Goal: Transaction & Acquisition: Book appointment/travel/reservation

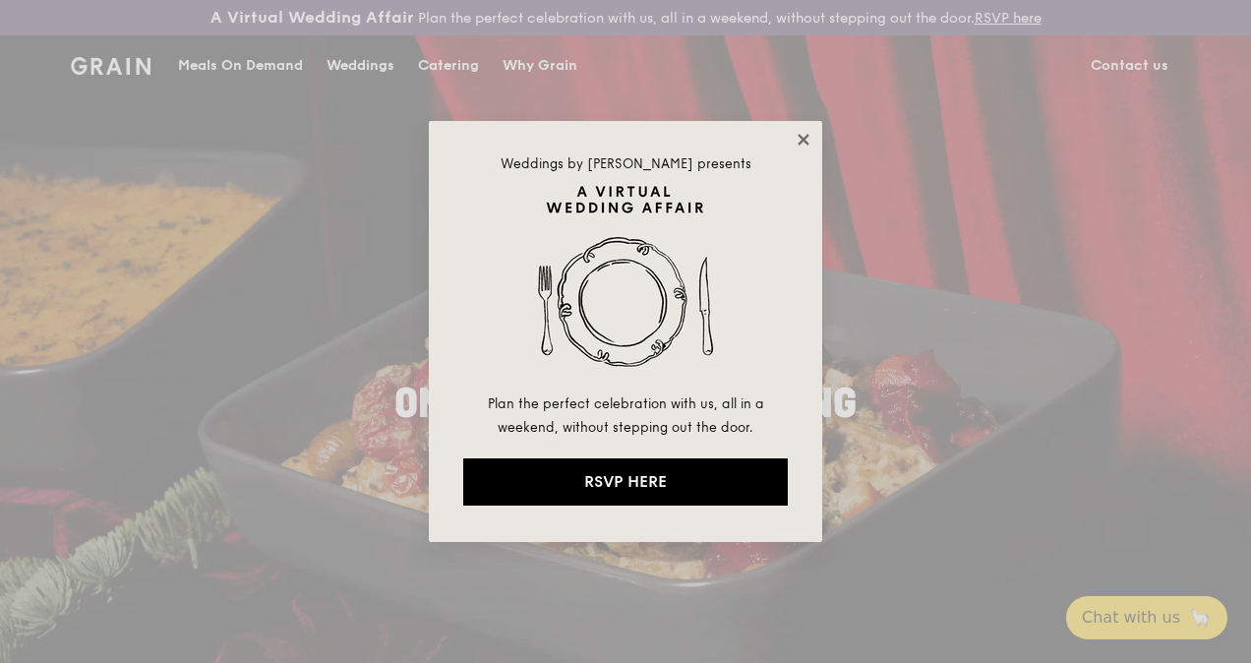
click at [804, 138] on icon at bounding box center [803, 139] width 11 height 11
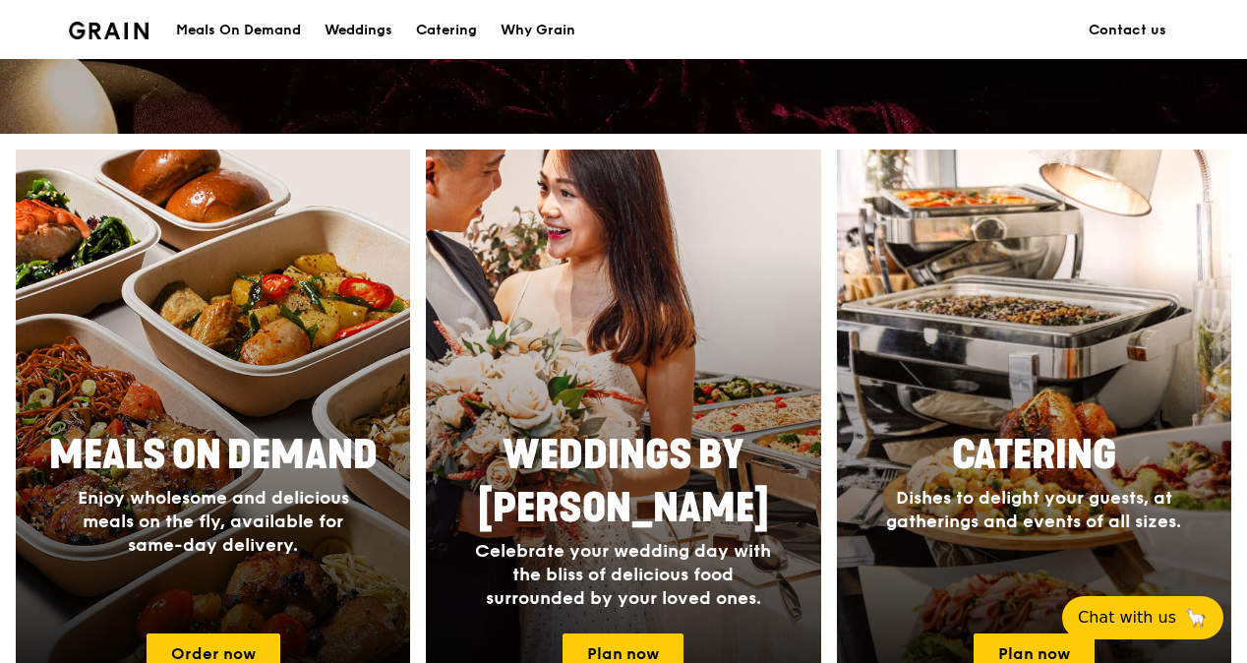
scroll to position [787, 0]
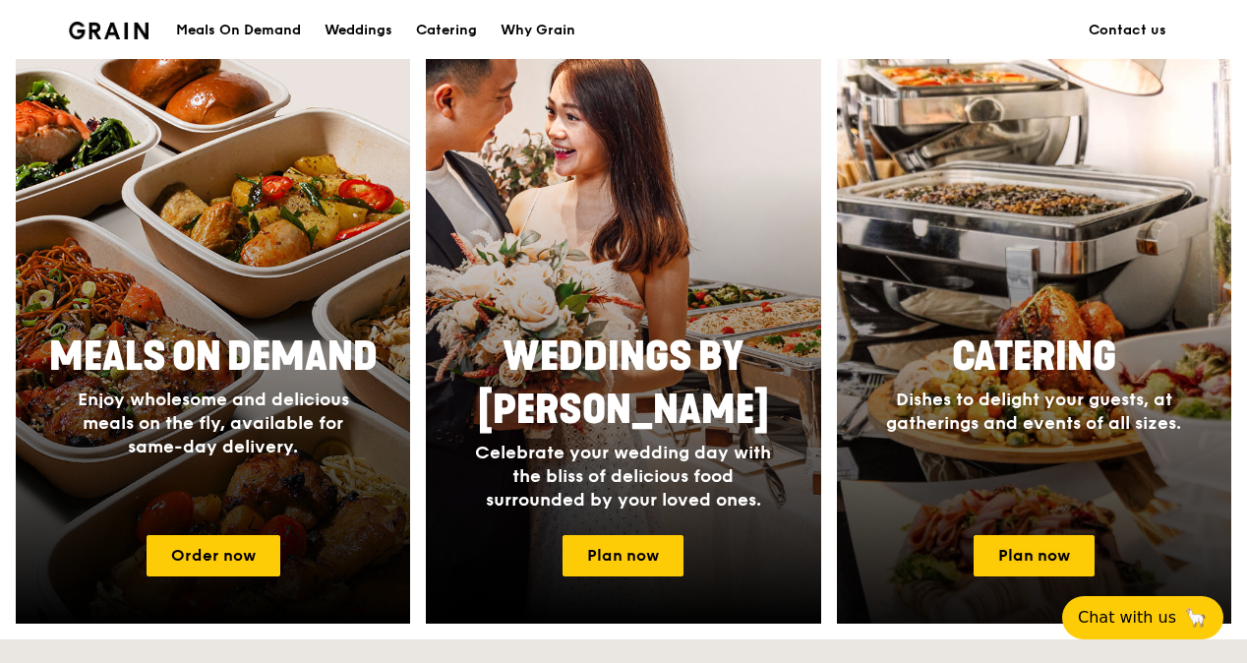
click at [1073, 319] on div at bounding box center [1034, 338] width 434 height 630
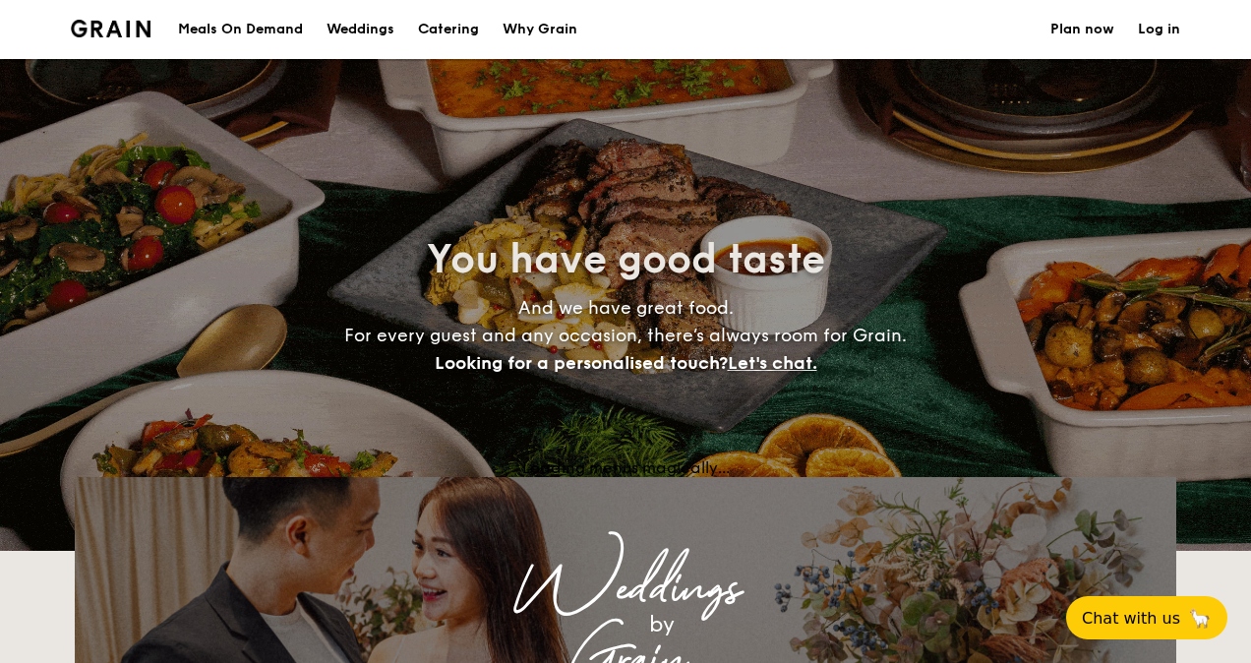
select select
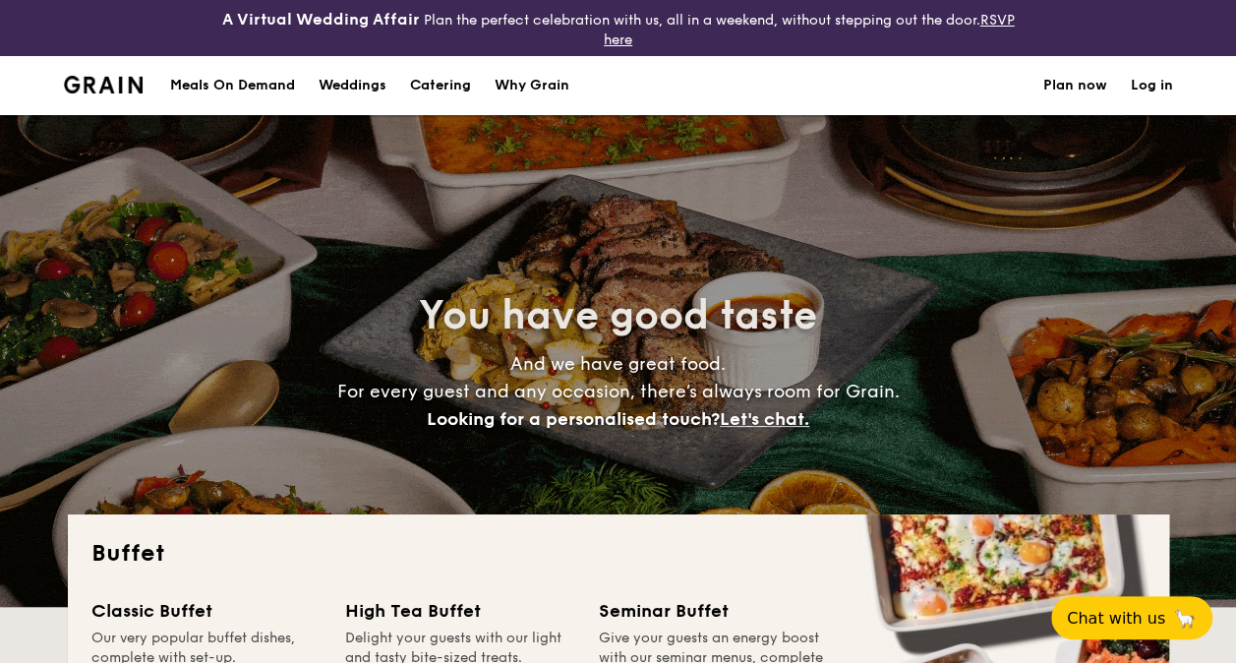
scroll to position [295, 0]
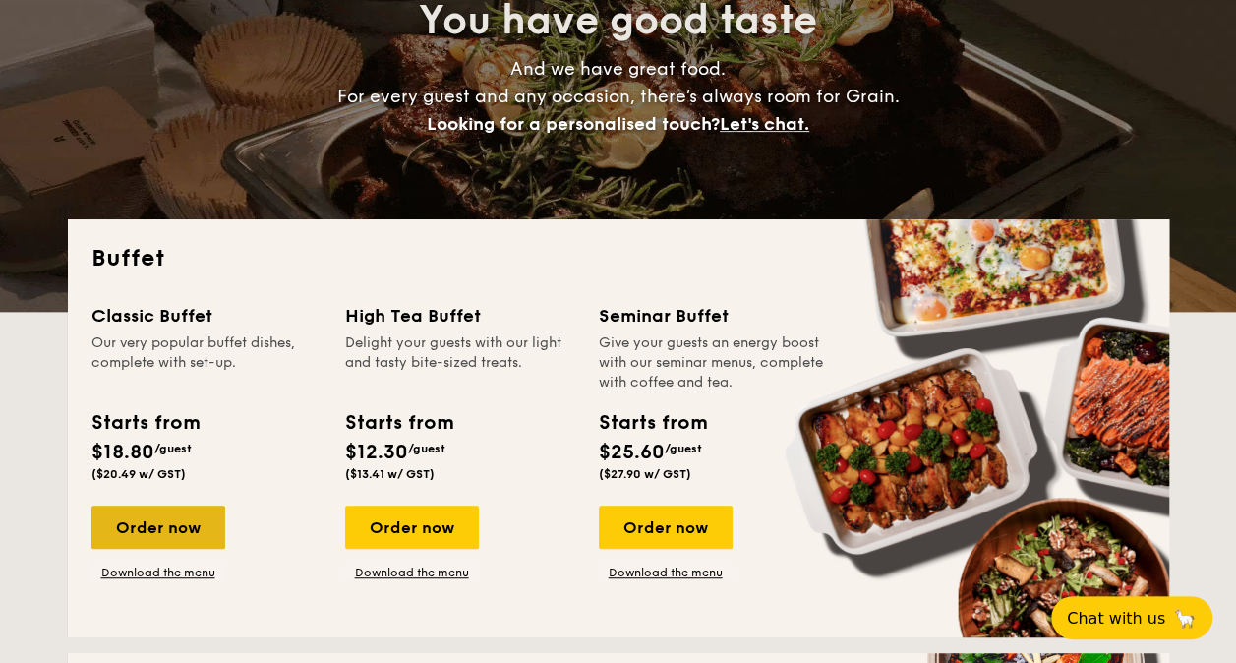
click at [174, 529] on div "Order now" at bounding box center [158, 527] width 134 height 43
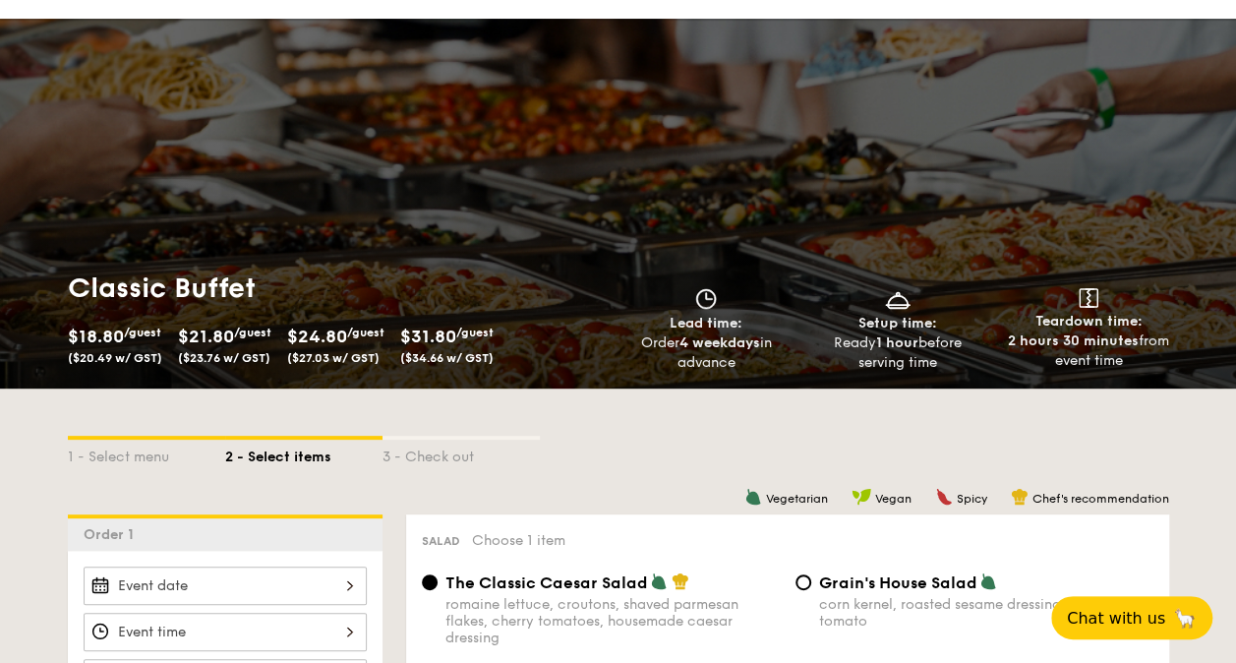
scroll to position [295, 0]
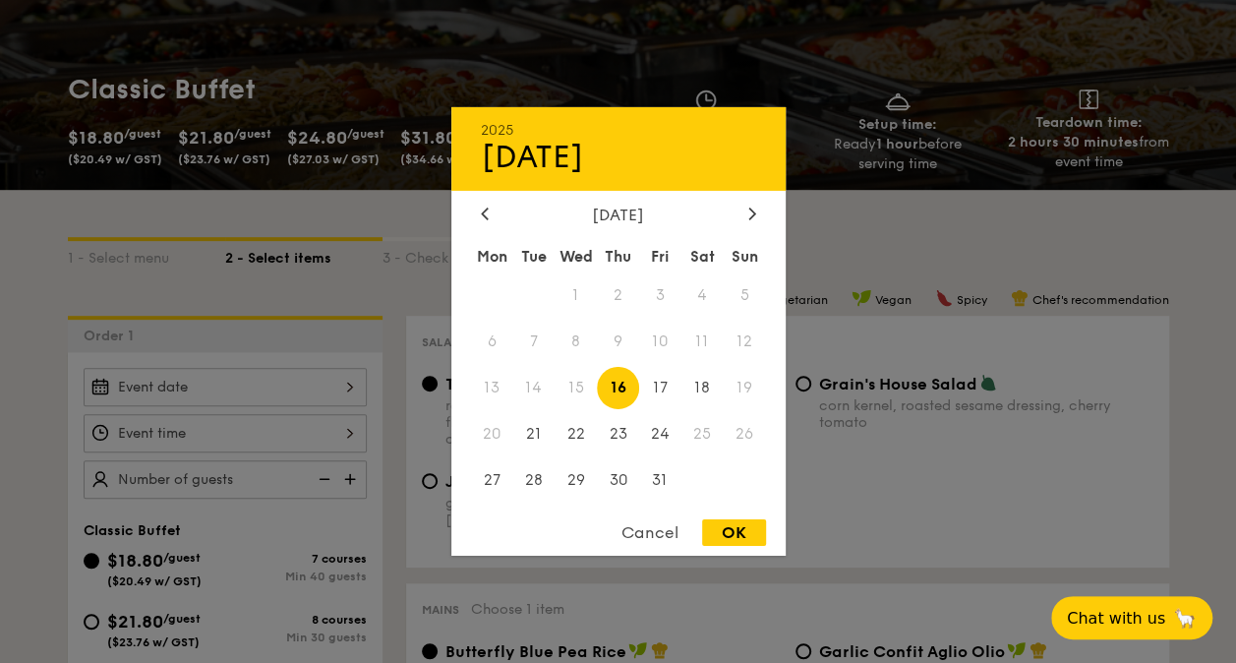
click at [336, 386] on div "2025 Oct 16 October 2025 Mon Tue Wed Thu Fri Sat Sun 1 2 3 4 5 6 7 8 9 10 11 12…" at bounding box center [225, 387] width 283 height 38
click at [749, 208] on icon at bounding box center [752, 214] width 6 height 12
click at [490, 340] on span "3" at bounding box center [492, 342] width 42 height 42
click at [728, 529] on div "OK" at bounding box center [734, 532] width 64 height 27
type input "Nov 03, 2025"
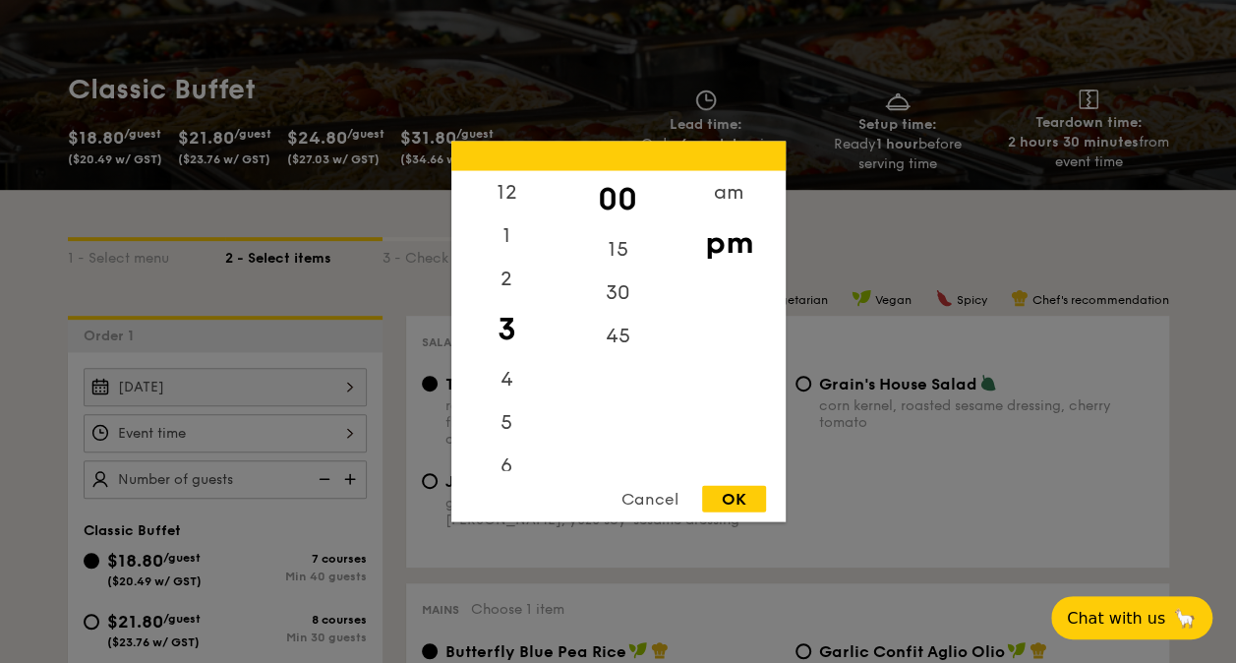
click at [290, 436] on div "12 1 2 3 4 5 6 7 8 9 10 11 00 15 30 45 am pm Cancel OK" at bounding box center [225, 433] width 283 height 38
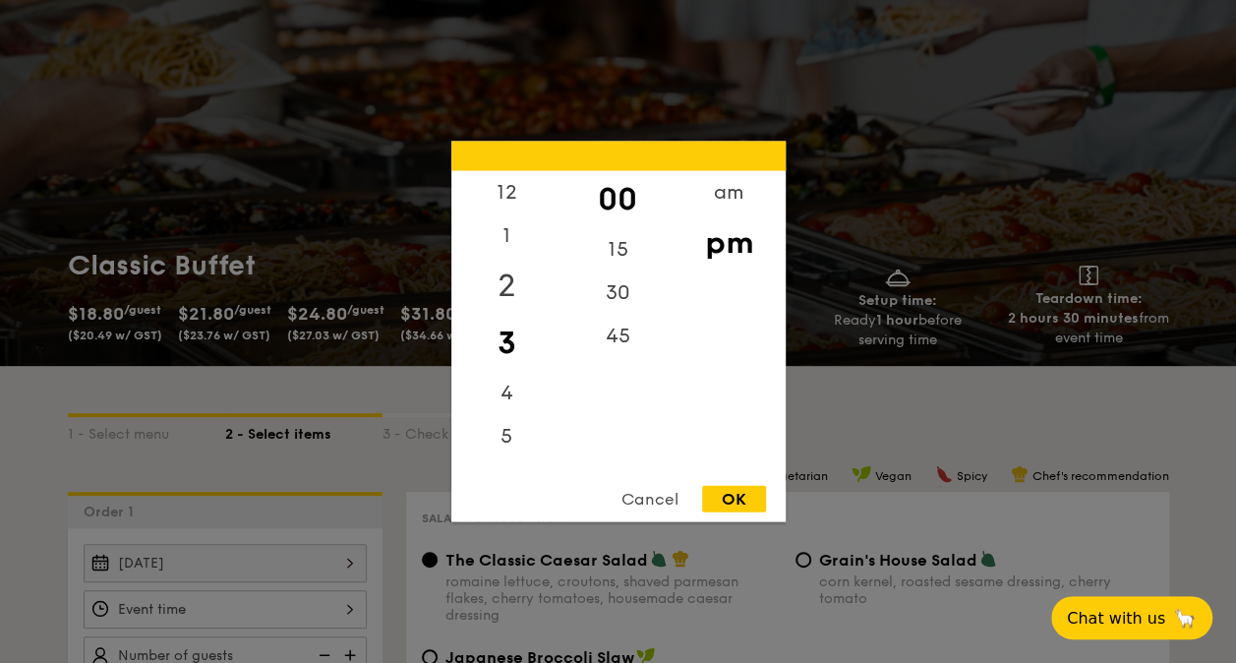
scroll to position [0, 0]
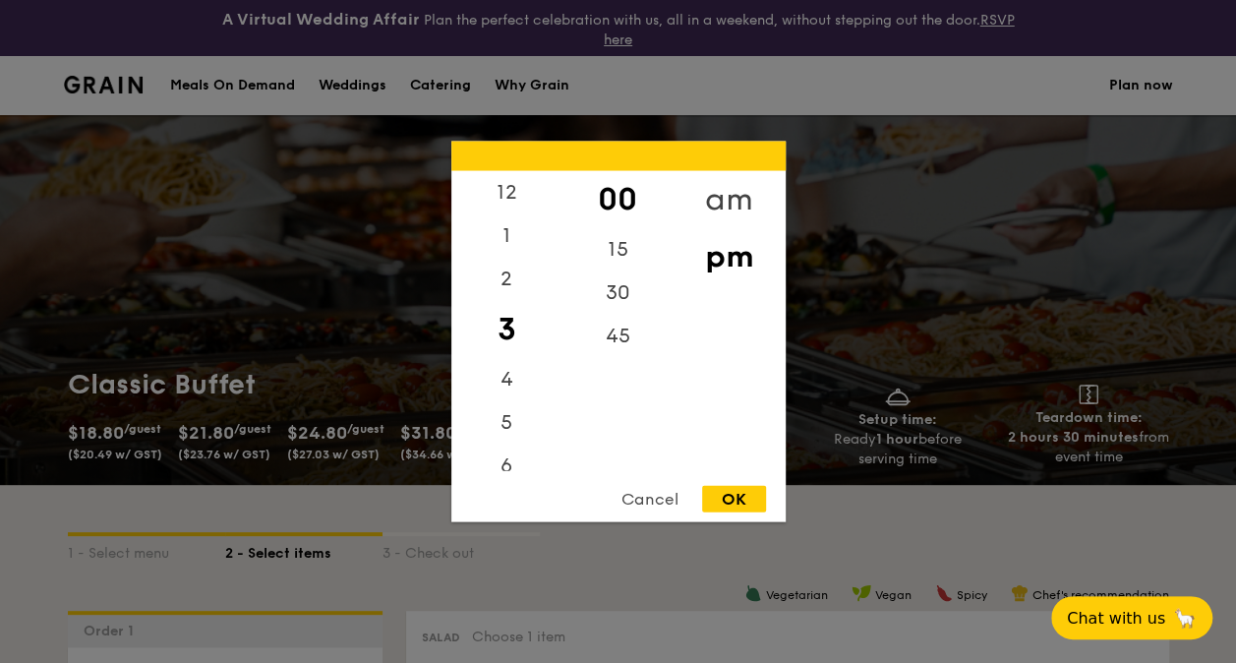
click at [734, 189] on div "am" at bounding box center [729, 199] width 111 height 57
click at [617, 295] on div "30" at bounding box center [618, 299] width 111 height 57
click at [510, 447] on div "11" at bounding box center [506, 457] width 111 height 57
click at [732, 494] on div "OK" at bounding box center [734, 499] width 64 height 27
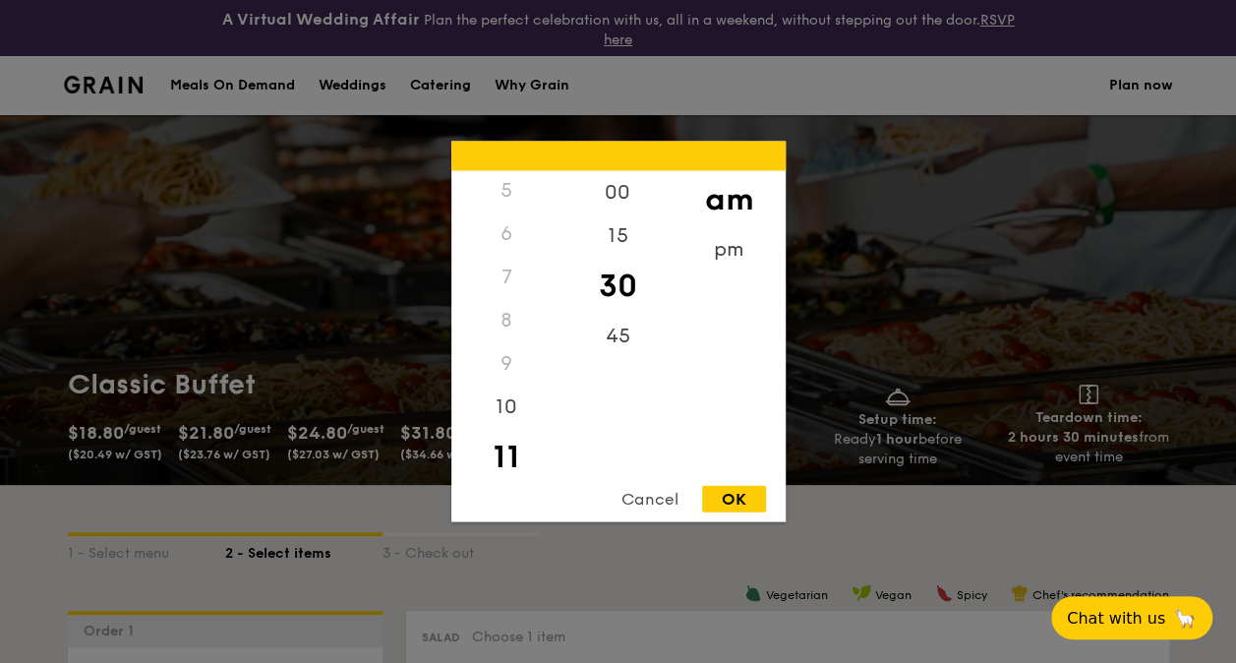
type input "11:30AM"
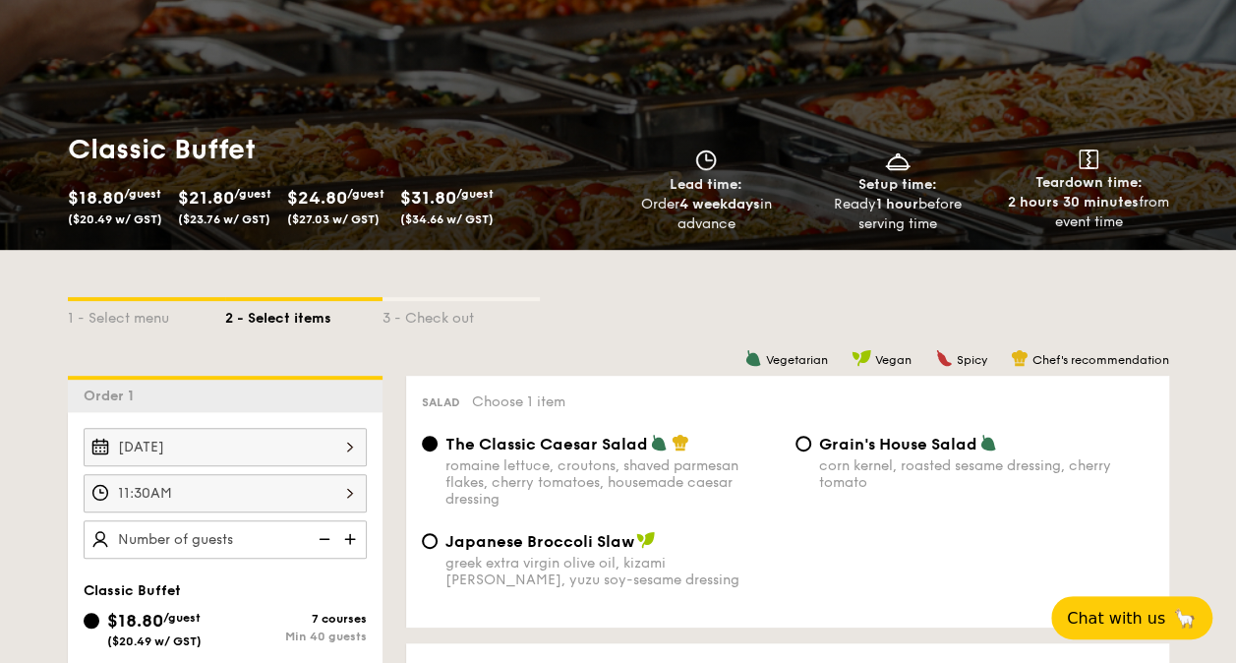
scroll to position [295, 0]
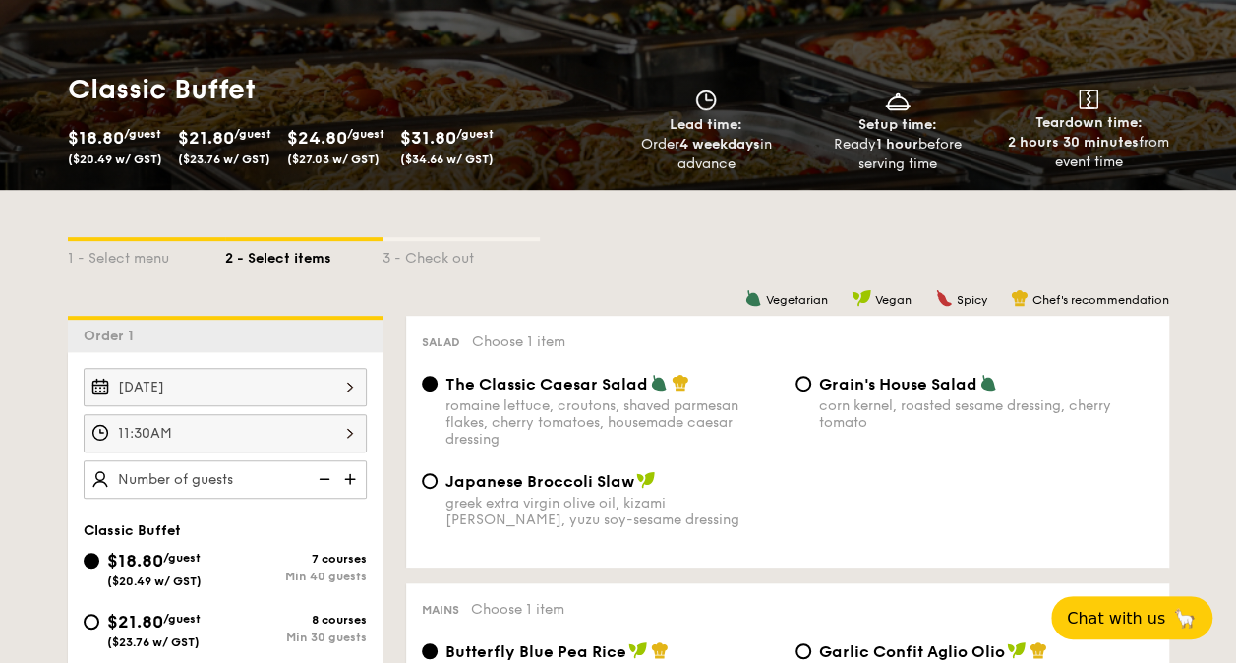
click at [352, 469] on img at bounding box center [352, 478] width 30 height 37
click at [352, 468] on img at bounding box center [352, 478] width 30 height 37
click at [323, 472] on img at bounding box center [323, 478] width 30 height 37
type input "40 guests"
click at [326, 471] on img at bounding box center [323, 478] width 30 height 37
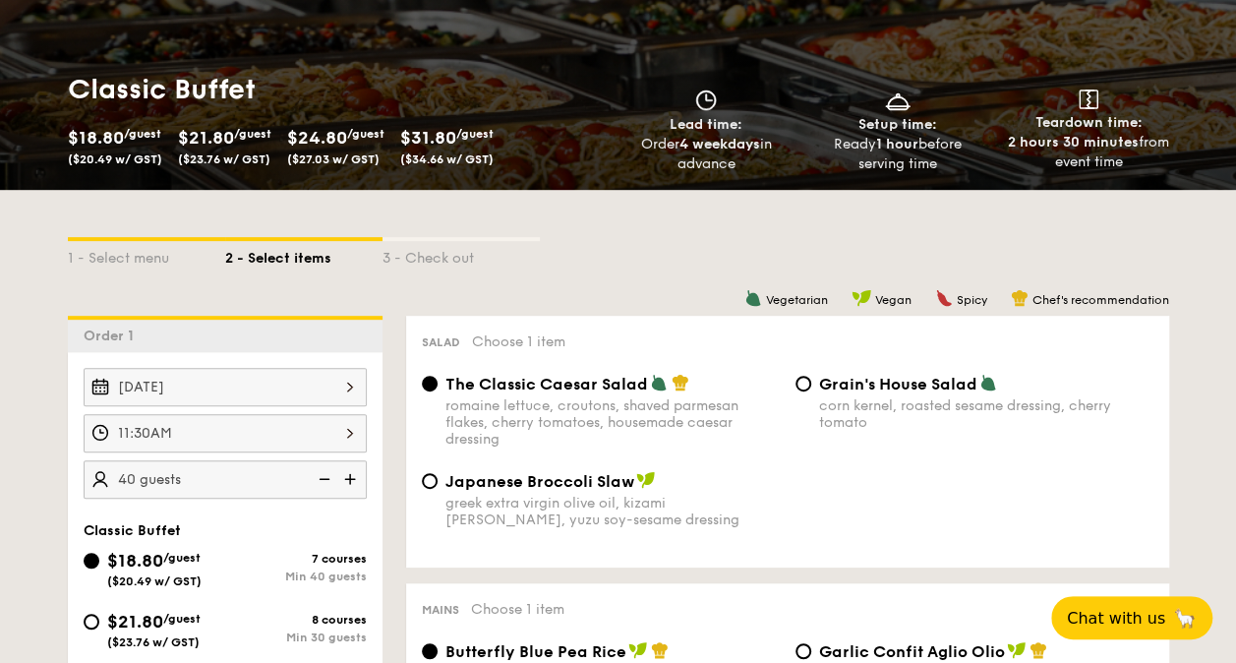
click at [326, 471] on img at bounding box center [323, 478] width 30 height 37
click at [326, 478] on img at bounding box center [323, 478] width 30 height 37
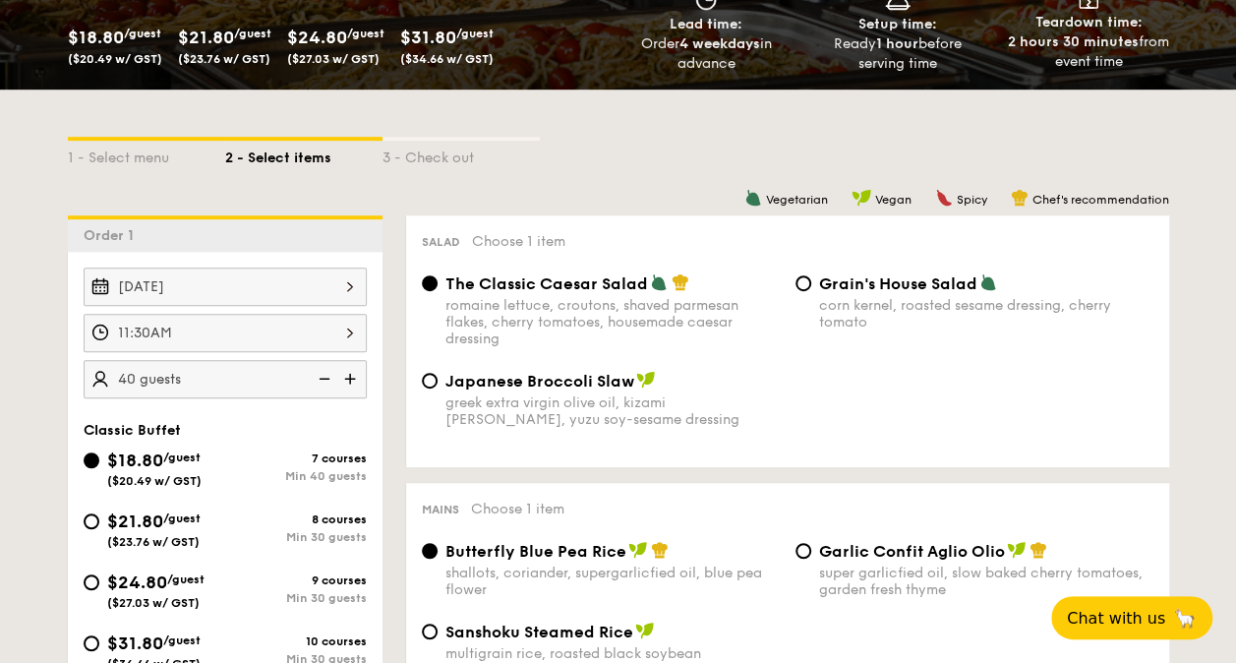
scroll to position [492, 0]
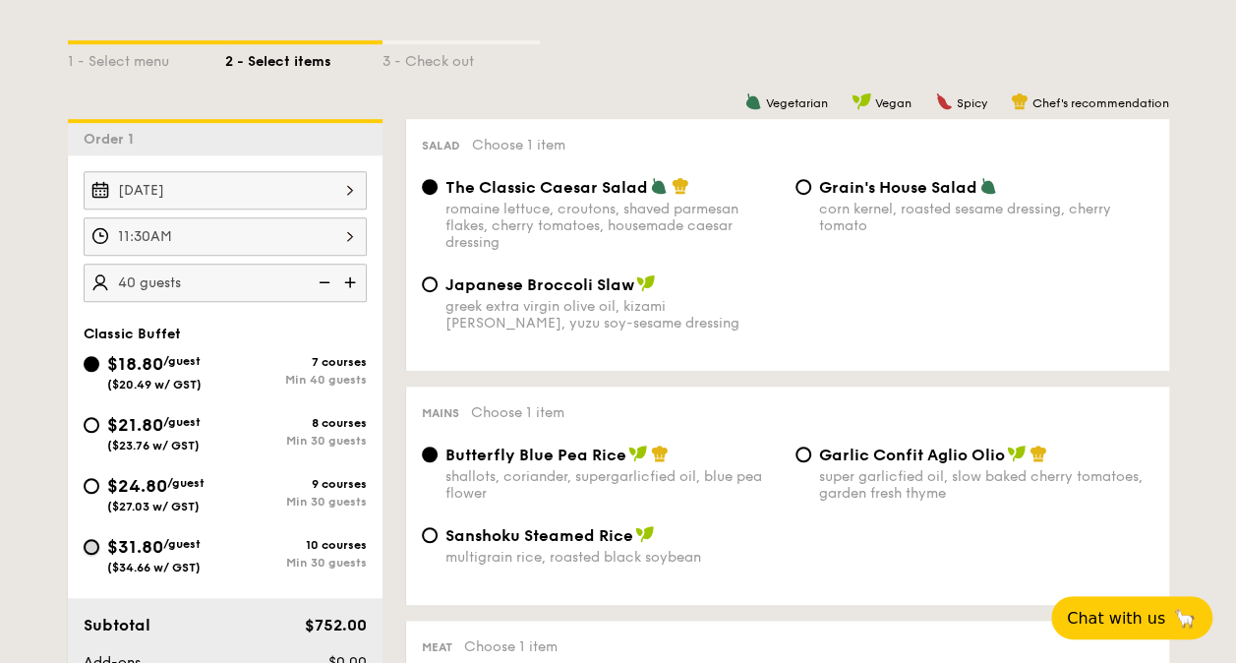
click at [93, 543] on input "$31.80 /guest ($34.66 w/ GST) 10 courses Min 30 guests" at bounding box center [92, 547] width 16 height 16
radio input "true"
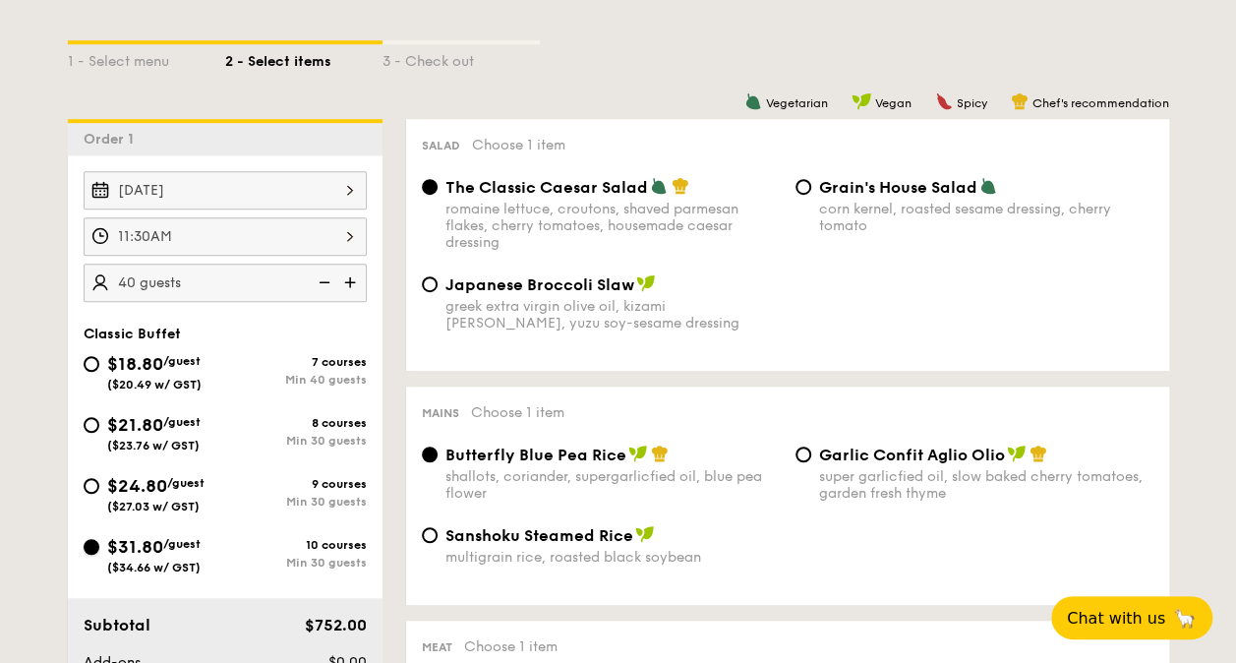
radio input "true"
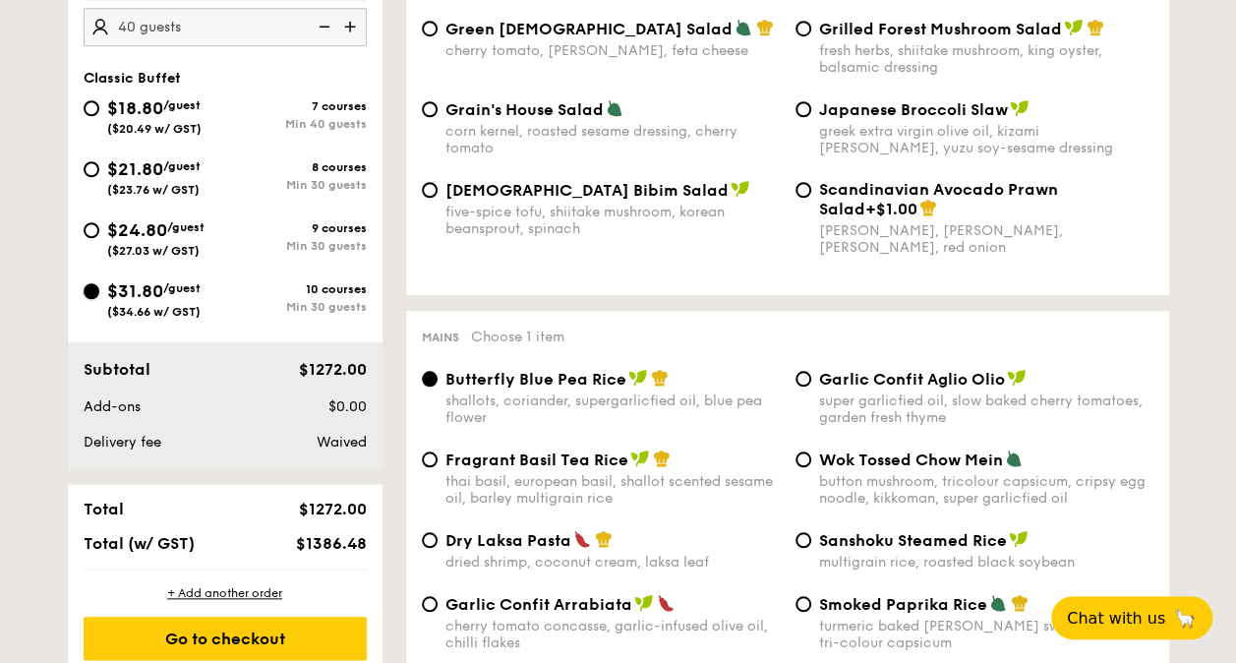
scroll to position [689, 0]
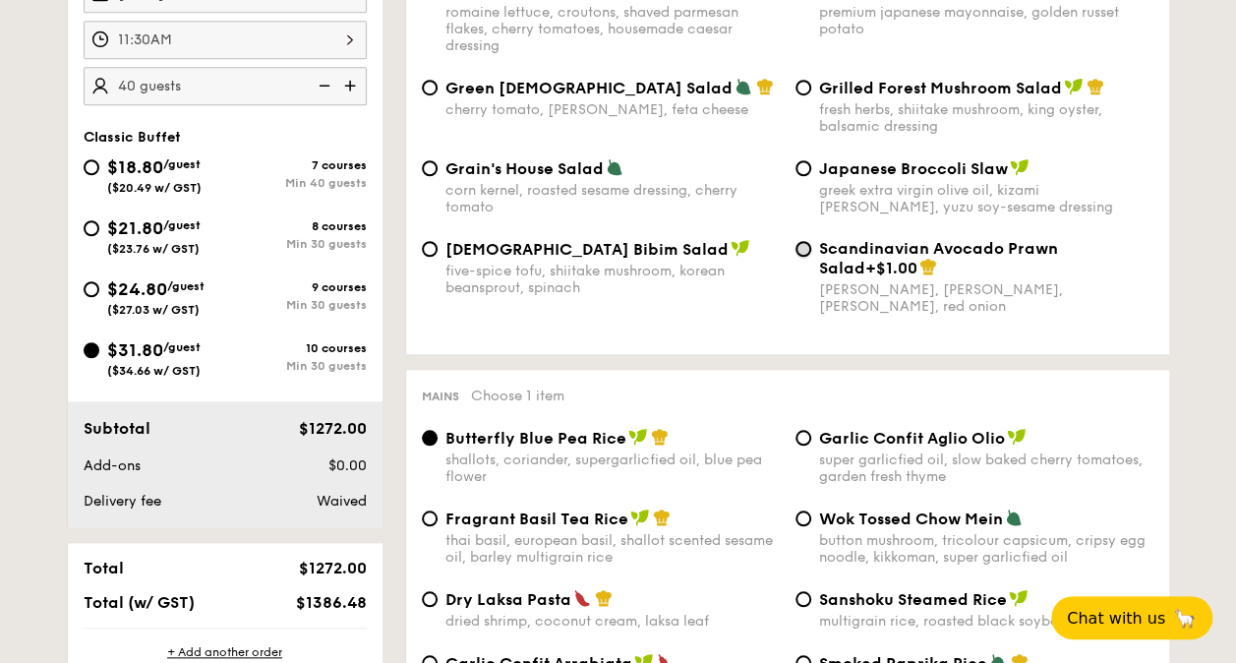
click at [806, 252] on input "Scandinavian Avocado Prawn Salad +$1.00 virgin mary dressing, dijon mustard, ar…" at bounding box center [804, 249] width 16 height 16
radio input "true"
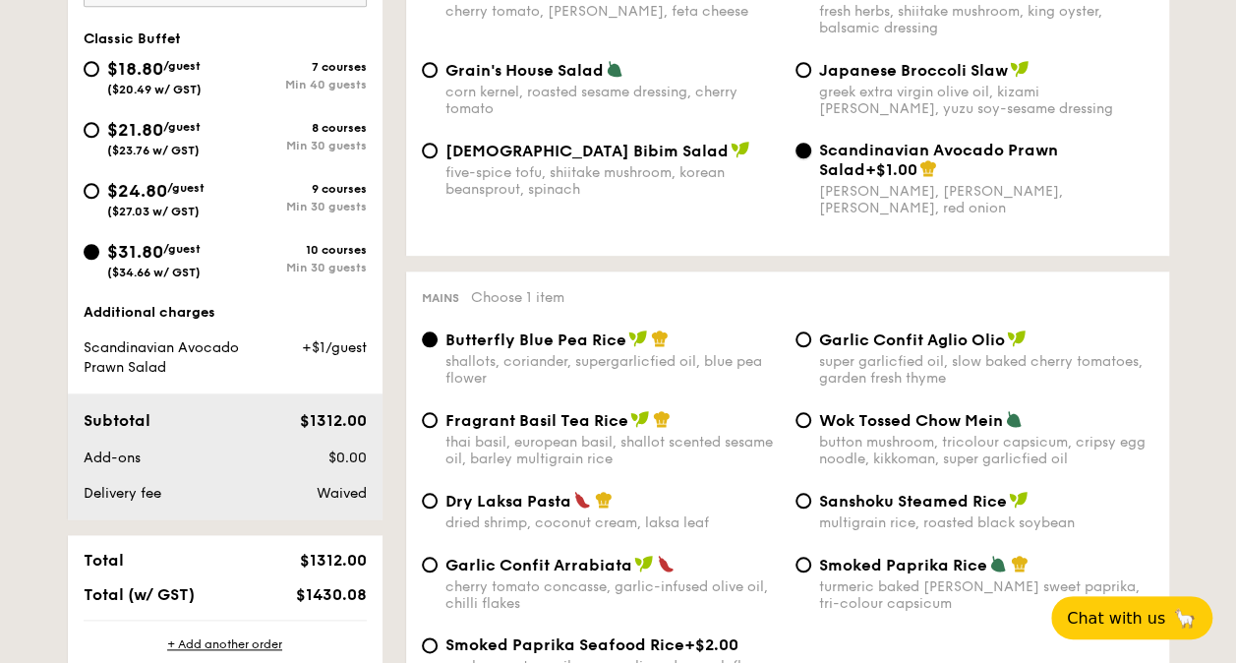
scroll to position [885, 0]
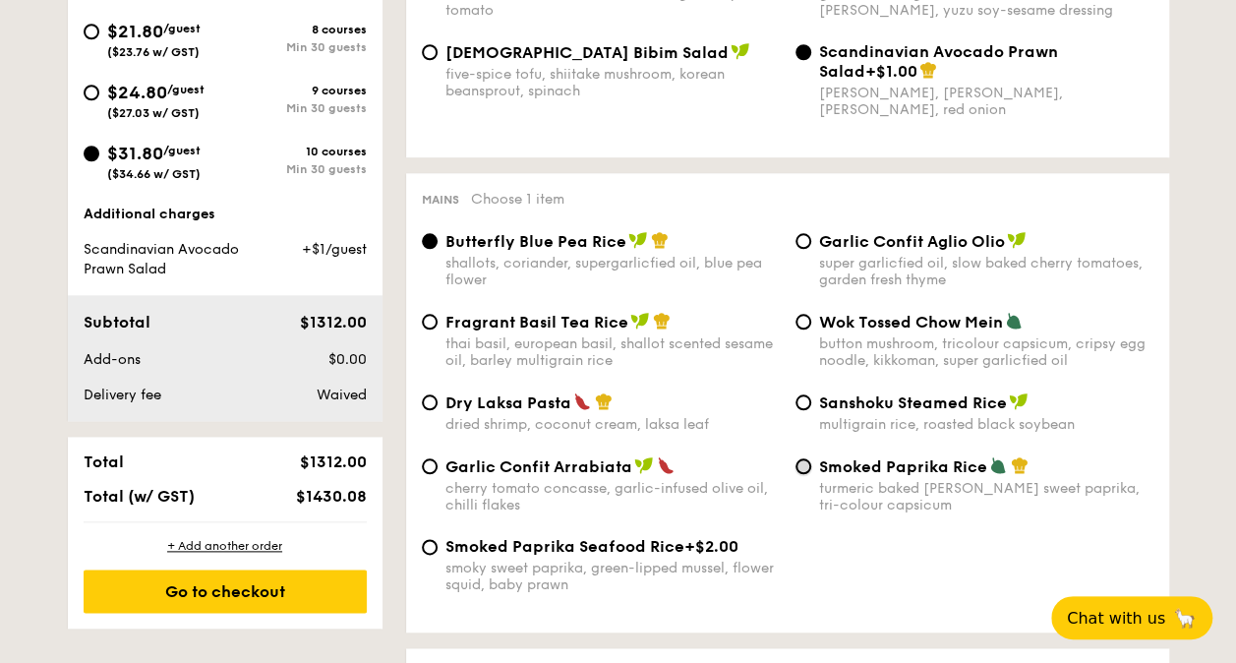
click at [804, 474] on input "Smoked Paprika Rice turmeric baked rice, smokey sweet paprika, tri-colour capsi…" at bounding box center [804, 466] width 16 height 16
radio input "true"
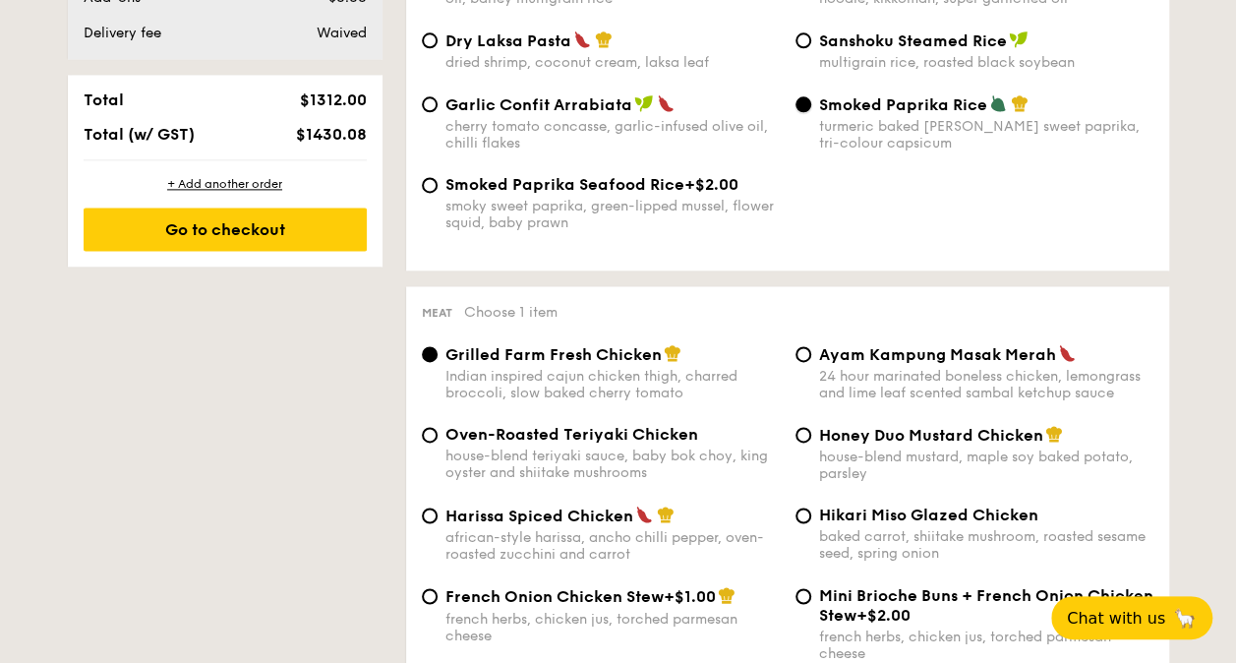
scroll to position [1279, 0]
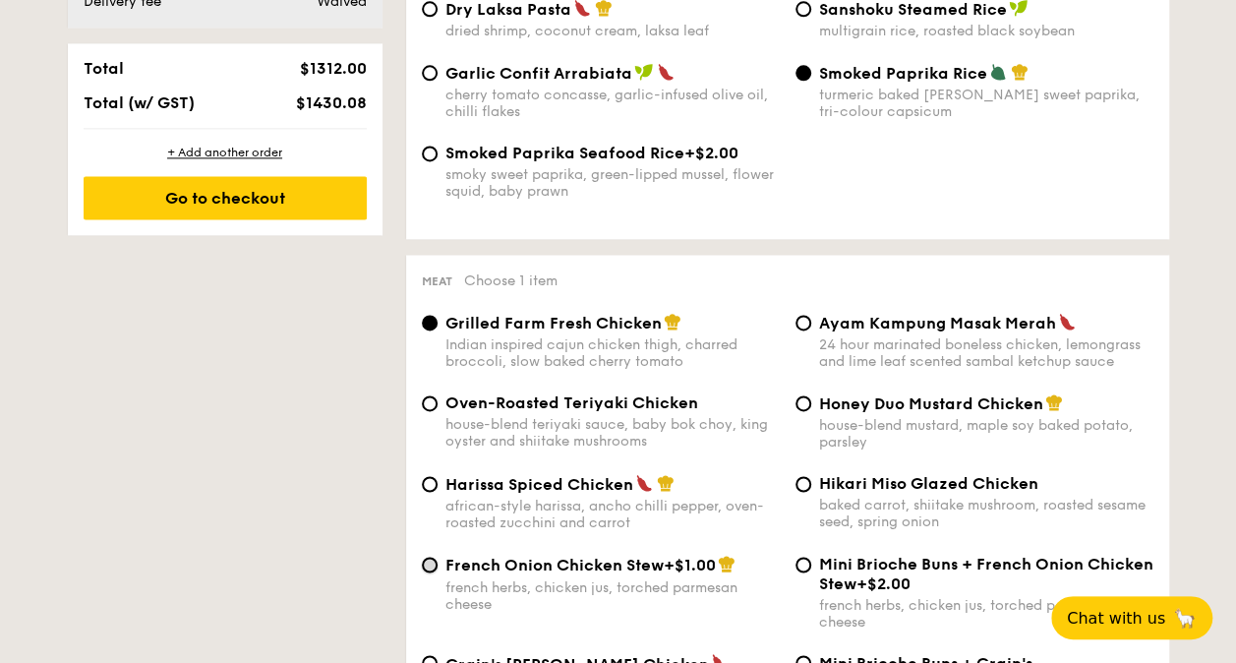
click at [433, 572] on input "French Onion Chicken Stew +$1.00 french herbs, chicken jus, torched parmesan ch…" at bounding box center [430, 565] width 16 height 16
radio input "true"
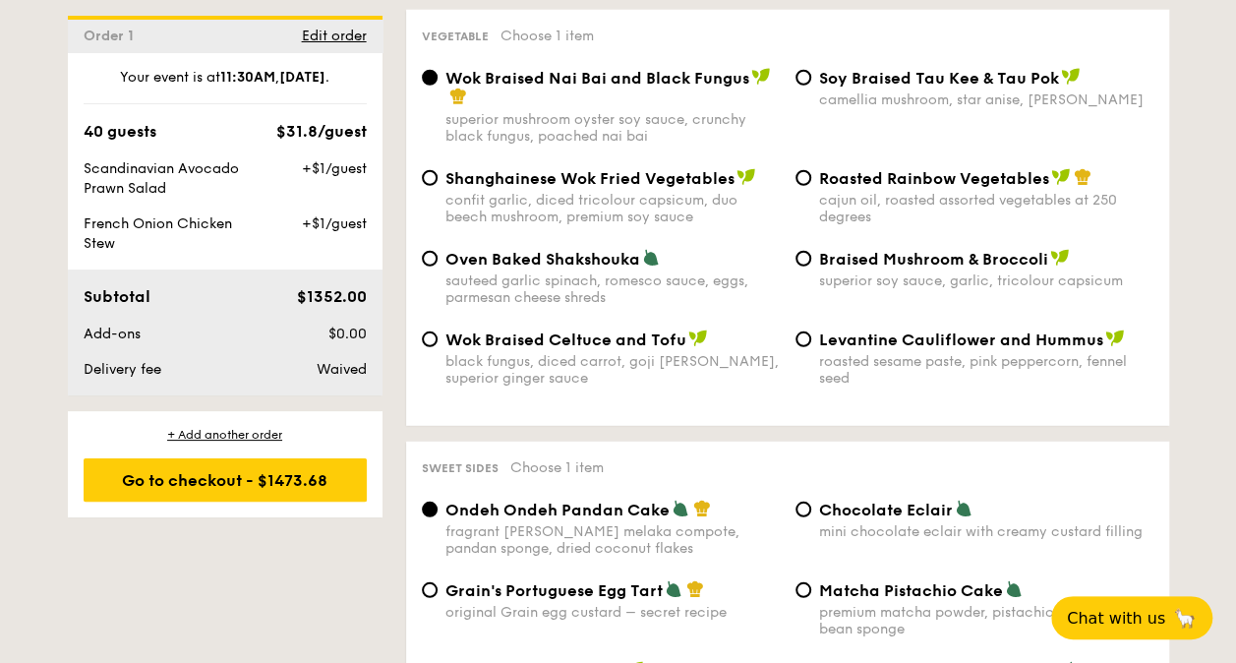
scroll to position [2613, 0]
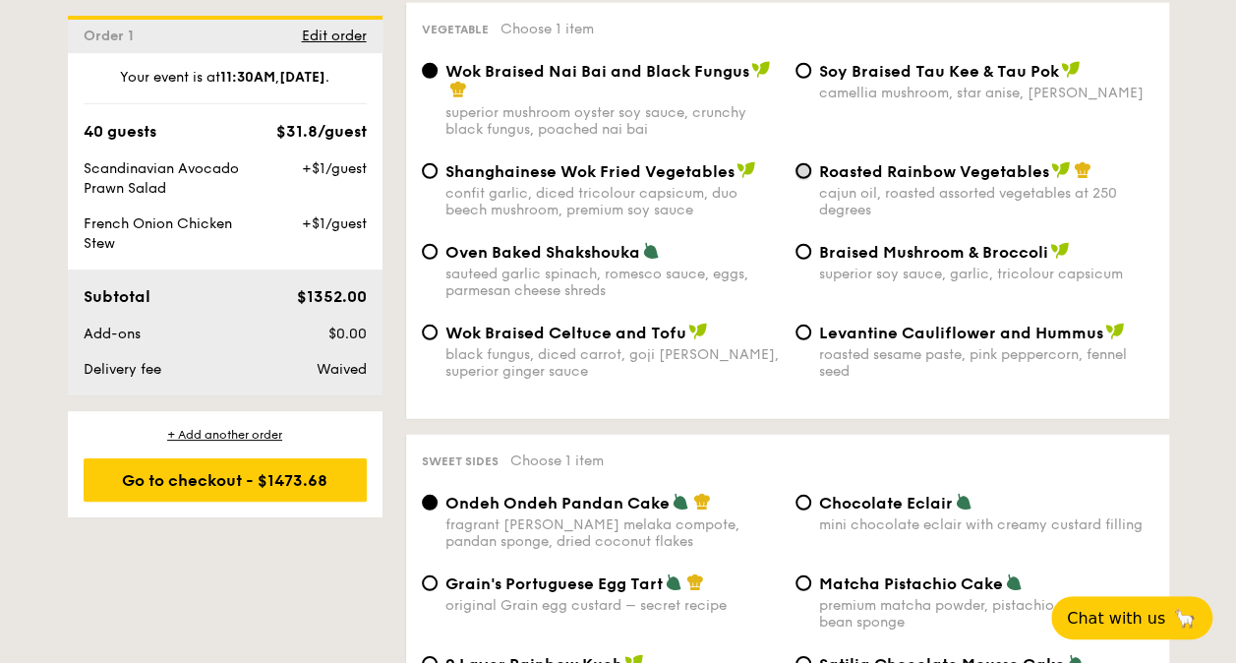
click at [808, 163] on input "Roasted Rainbow Vegetables cajun oil, roasted assorted vegetables at 250 degrees" at bounding box center [804, 171] width 16 height 16
radio input "true"
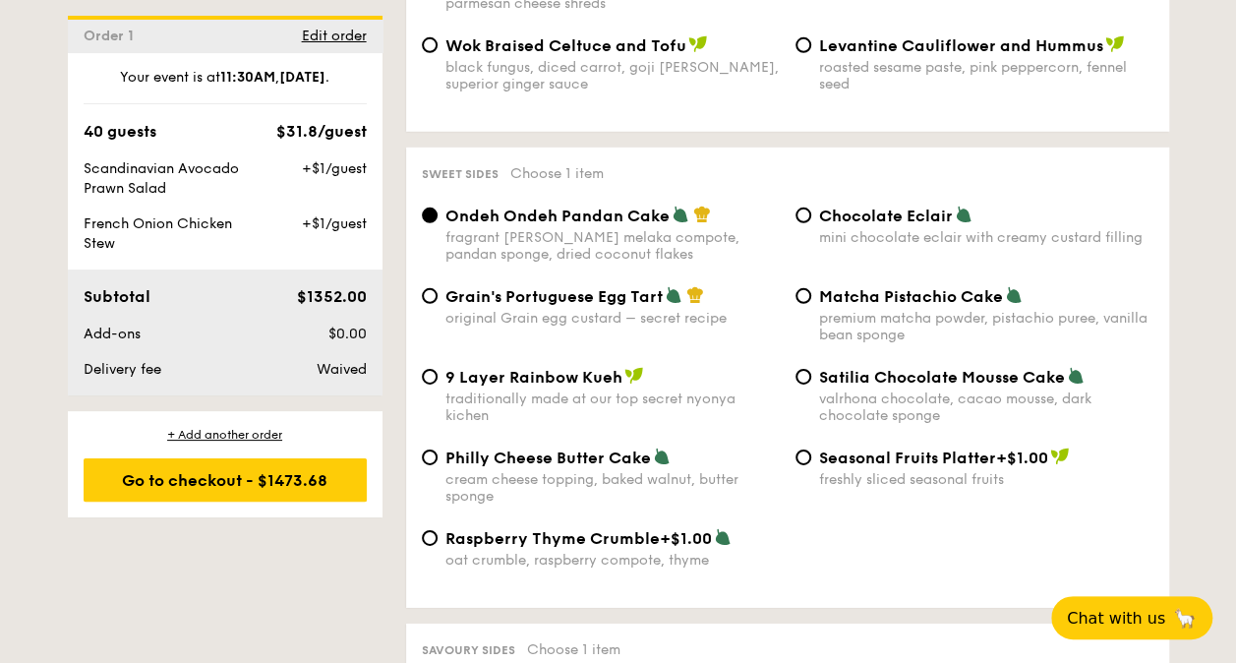
scroll to position [2908, 0]
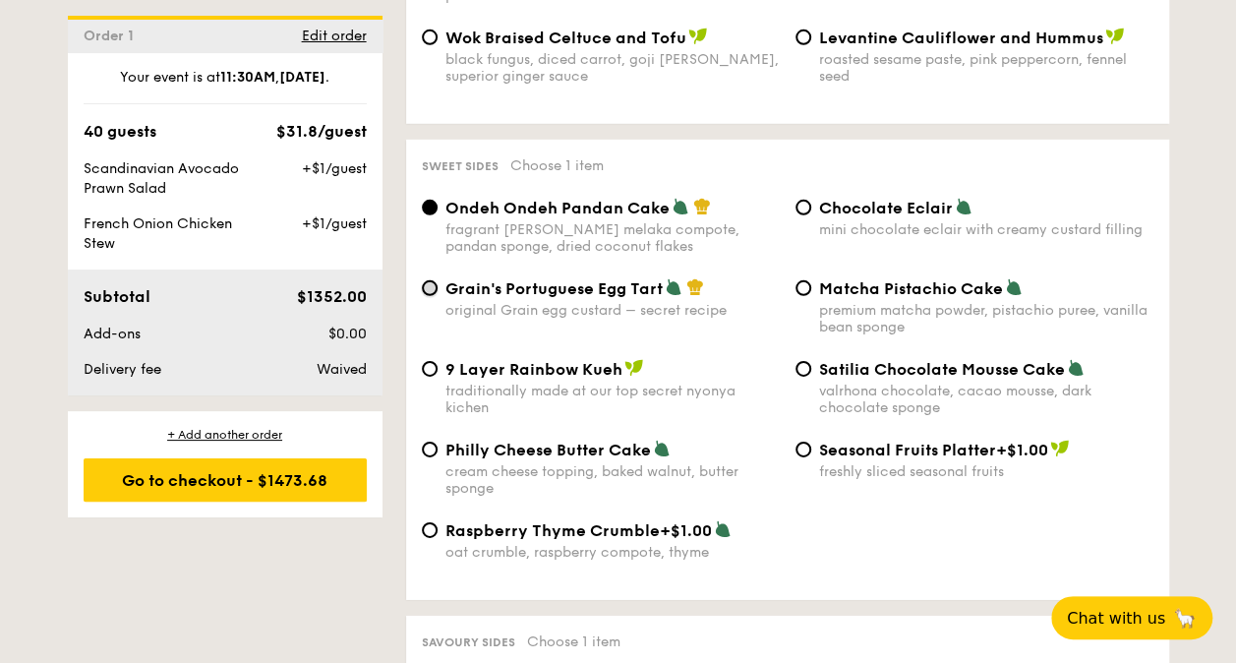
click at [436, 280] on input "Grain's Portuguese Egg Tart original Grain egg custard – secret recipe" at bounding box center [430, 288] width 16 height 16
radio input "true"
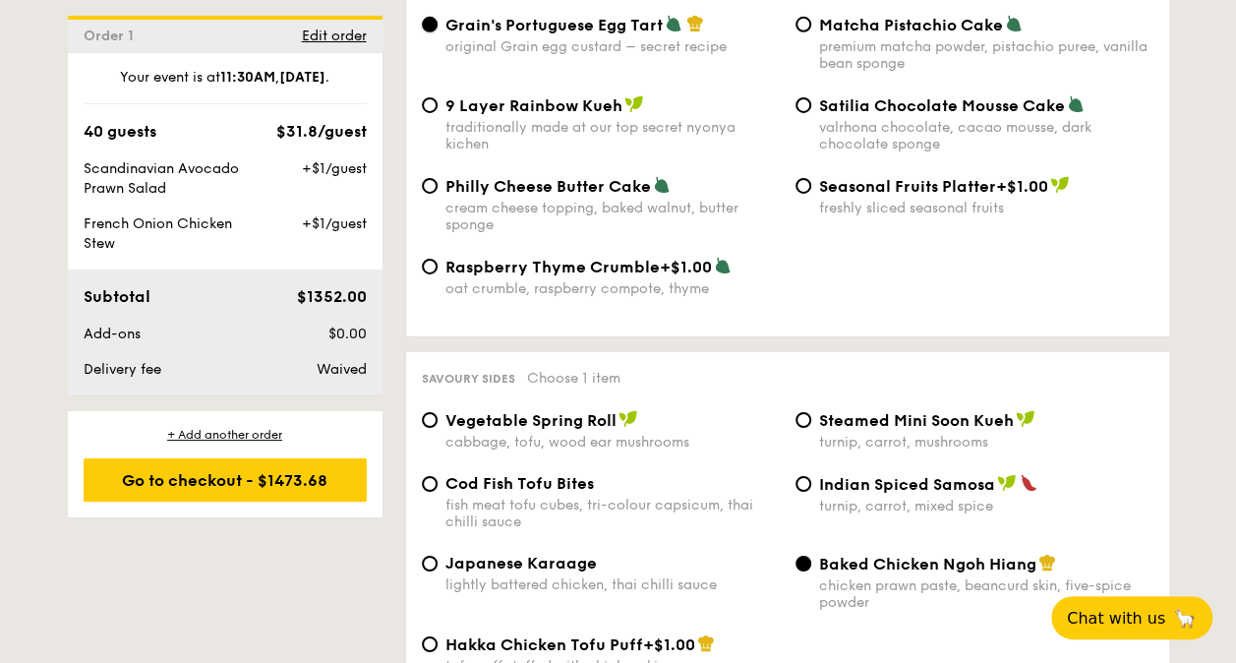
scroll to position [3203, 0]
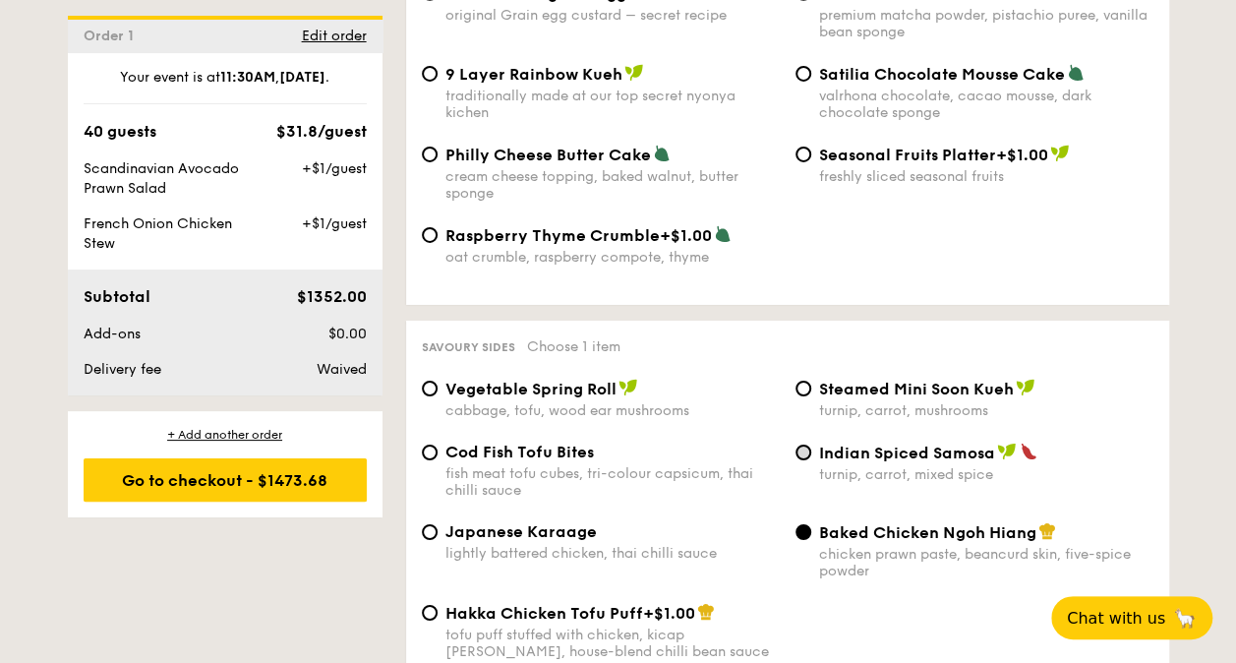
click at [810, 443] on div "Indian Spiced Samosa turnip, carrot, mixed spice" at bounding box center [975, 463] width 374 height 40
click at [809, 445] on input "Indian Spiced Samosa turnip, carrot, mixed spice" at bounding box center [804, 453] width 16 height 16
radio input "true"
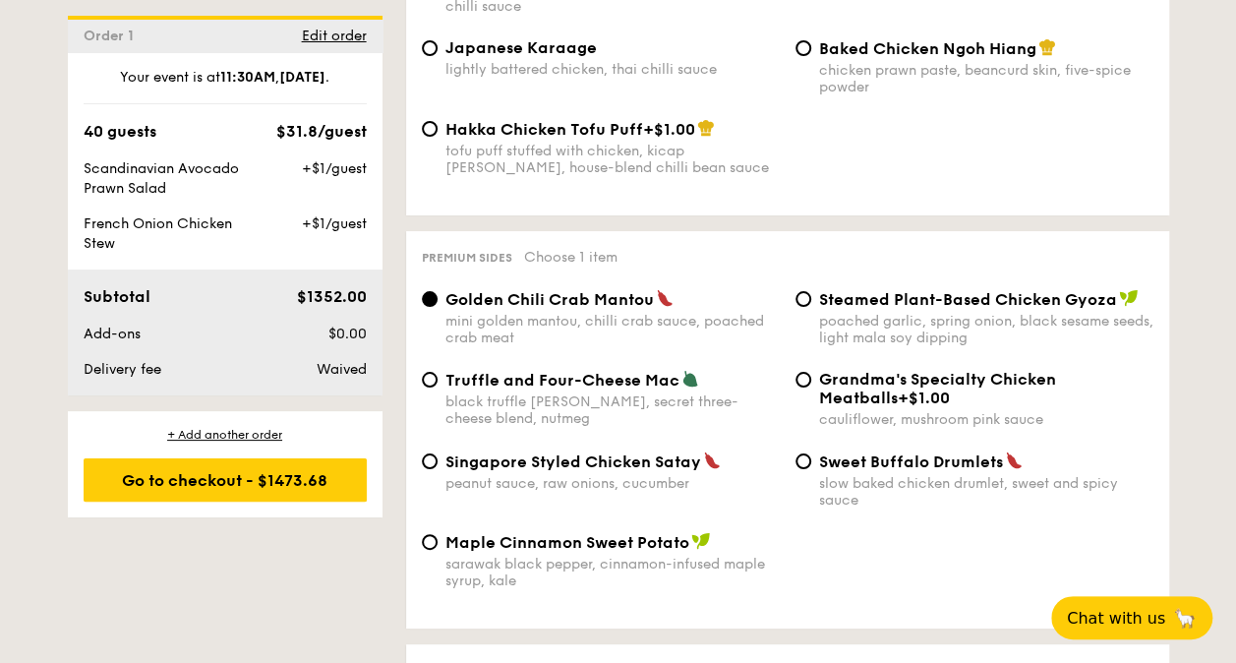
scroll to position [3695, 0]
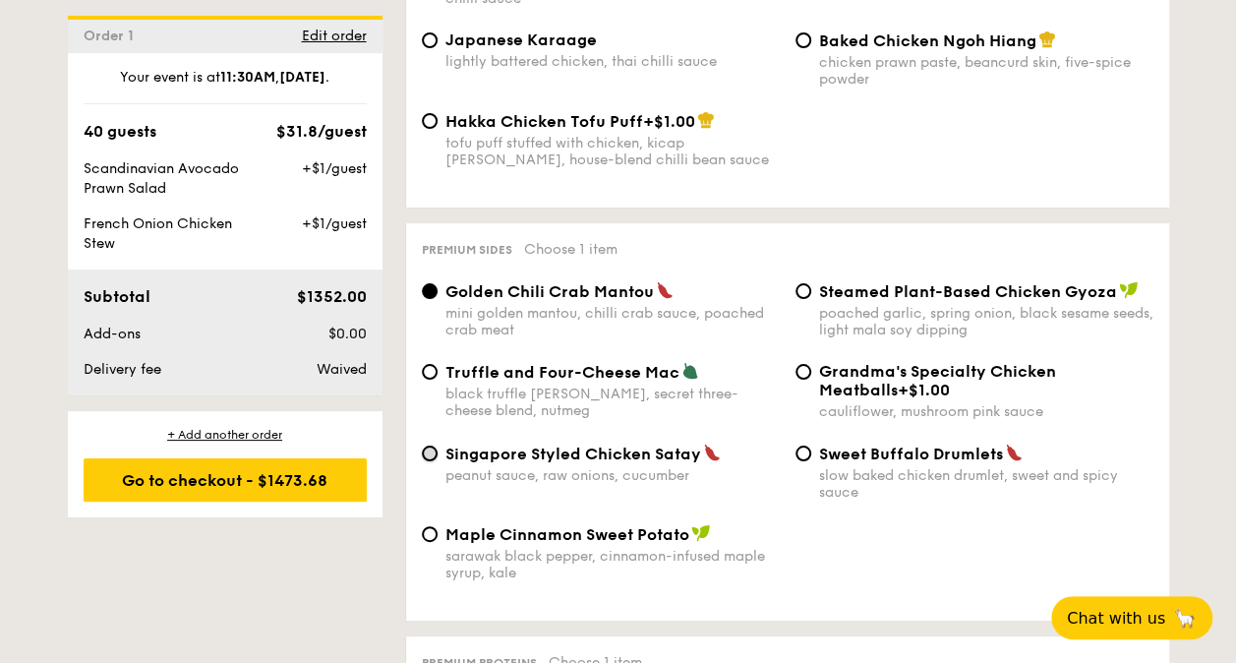
click at [436, 446] on input "Singapore Styled Chicken Satay peanut sauce, raw onions, cucumber" at bounding box center [430, 454] width 16 height 16
radio input "true"
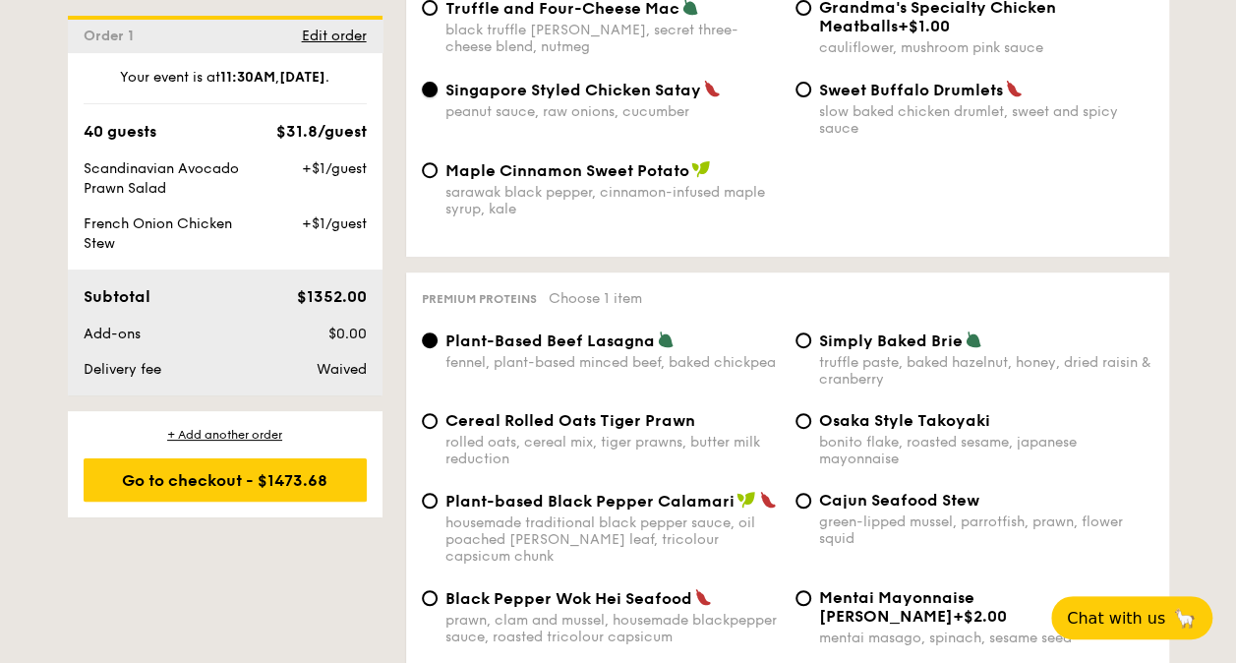
scroll to position [4088, 0]
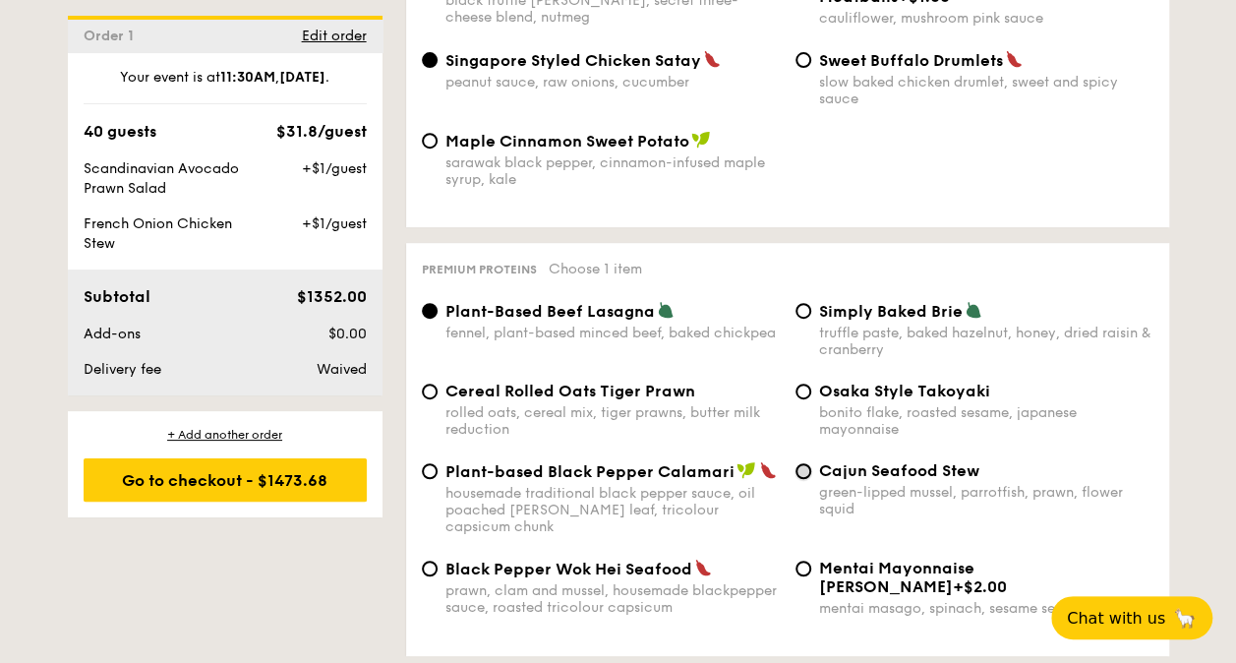
click at [805, 473] on input "Cajun Seafood Stew green-lipped mussel, parrotfish, prawn, flower squid" at bounding box center [804, 471] width 16 height 16
radio input "true"
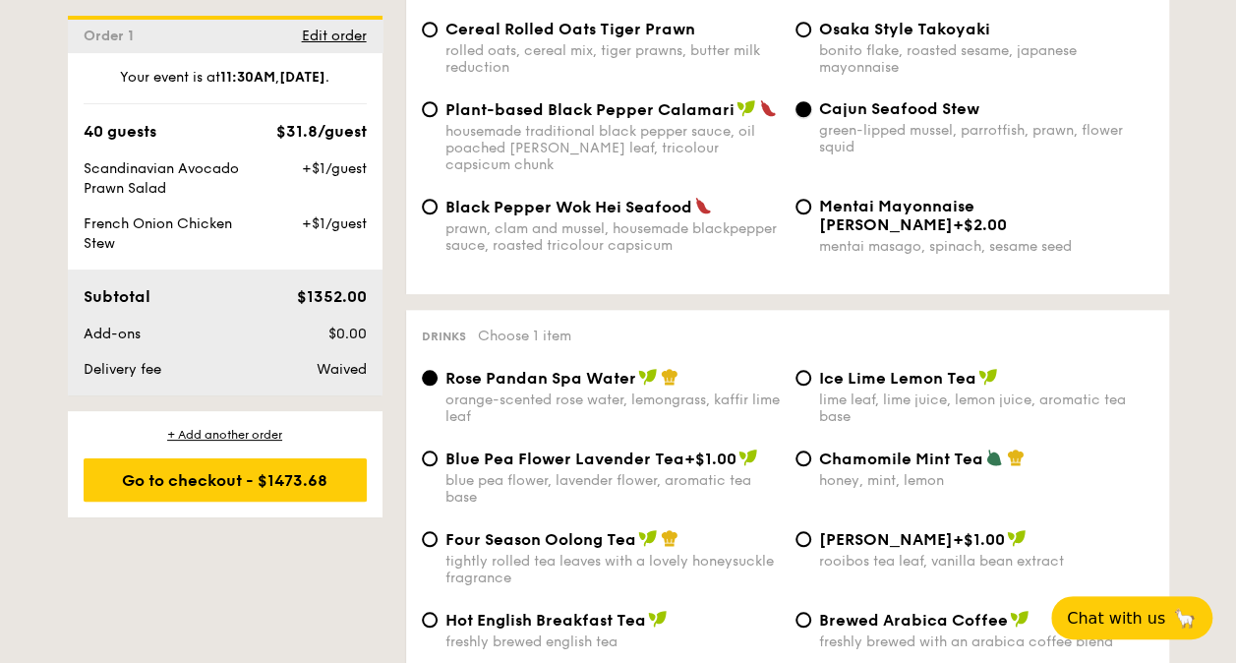
scroll to position [4482, 0]
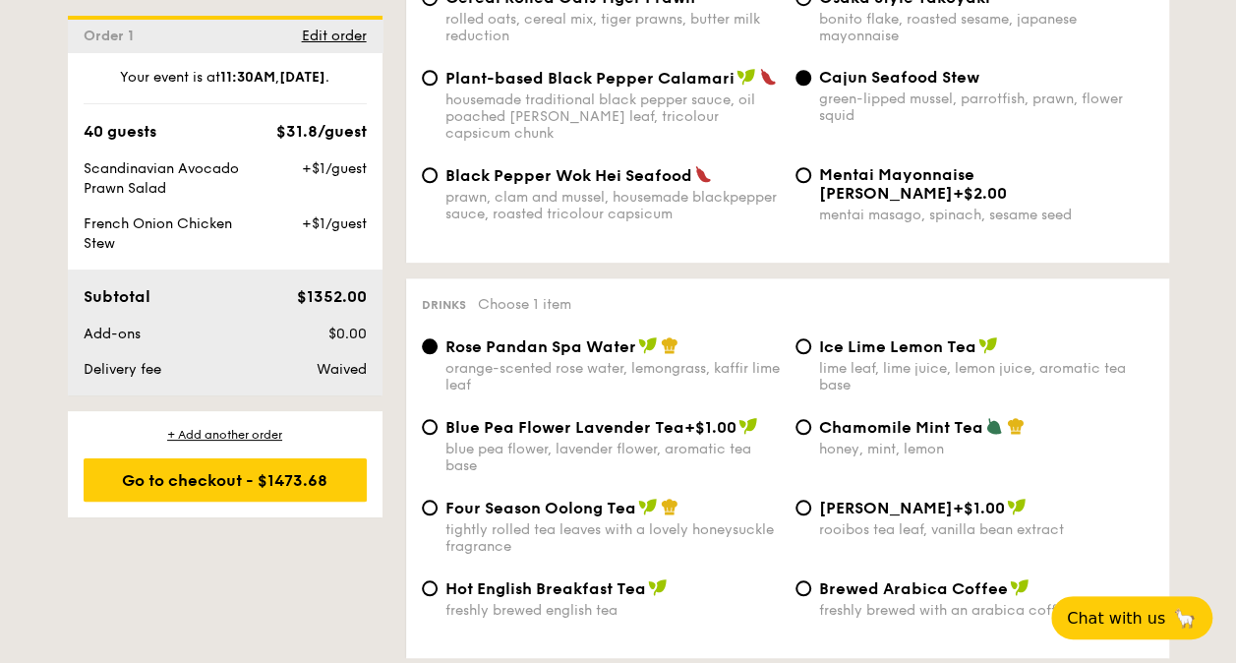
click at [533, 499] on span "Four Season Oolong Tea" at bounding box center [541, 508] width 191 height 19
click at [438, 500] on input "Four Season Oolong Tea tightly rolled tea leaves with a lovely honeysuckle frag…" at bounding box center [430, 508] width 16 height 16
radio input "true"
click at [334, 31] on span "Edit order" at bounding box center [334, 36] width 65 height 17
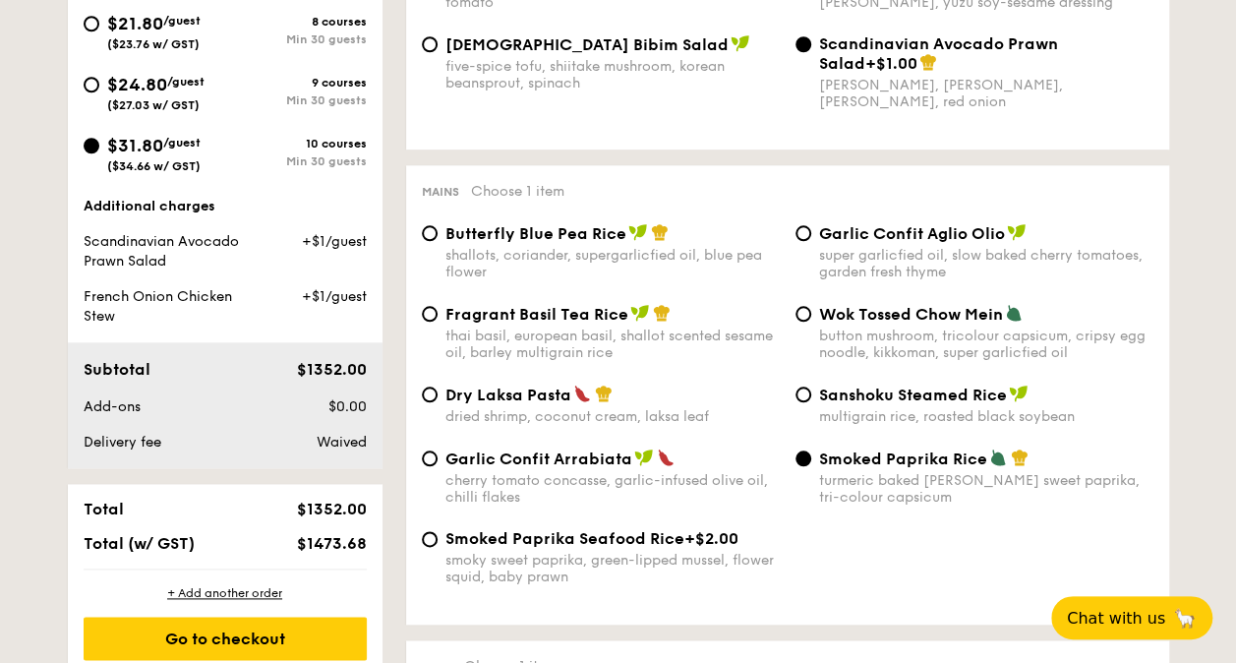
scroll to position [580, 0]
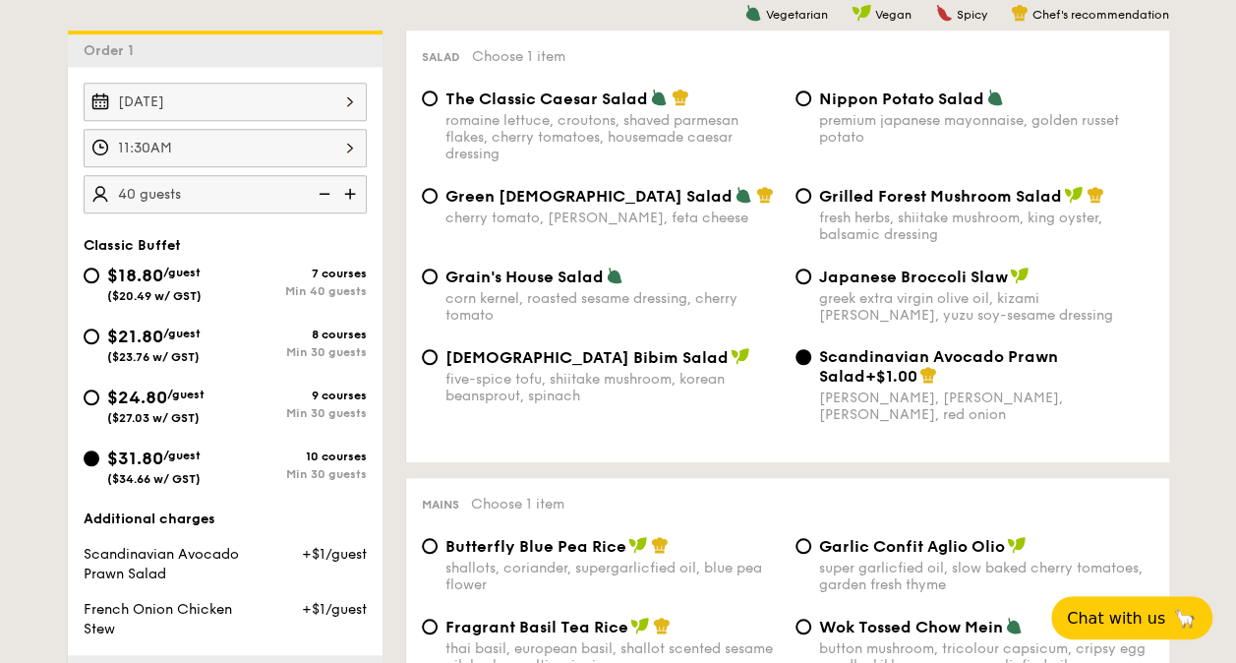
click at [323, 188] on img at bounding box center [323, 193] width 30 height 37
type input "30 guests"
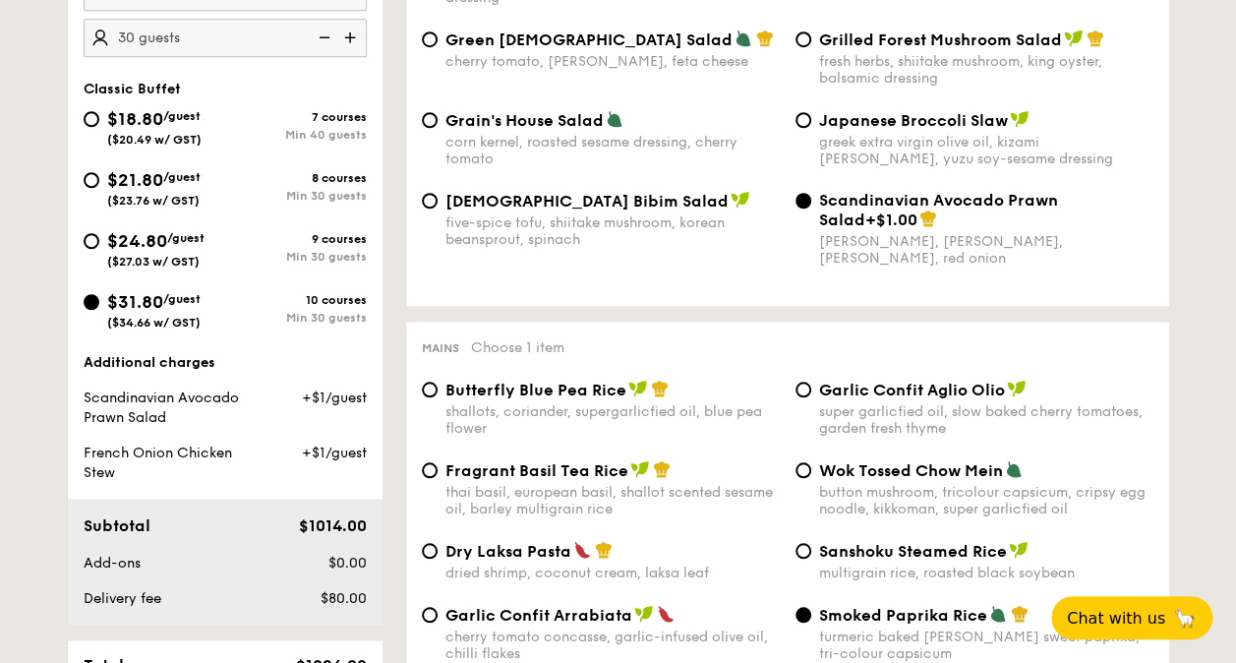
scroll to position [1072, 0]
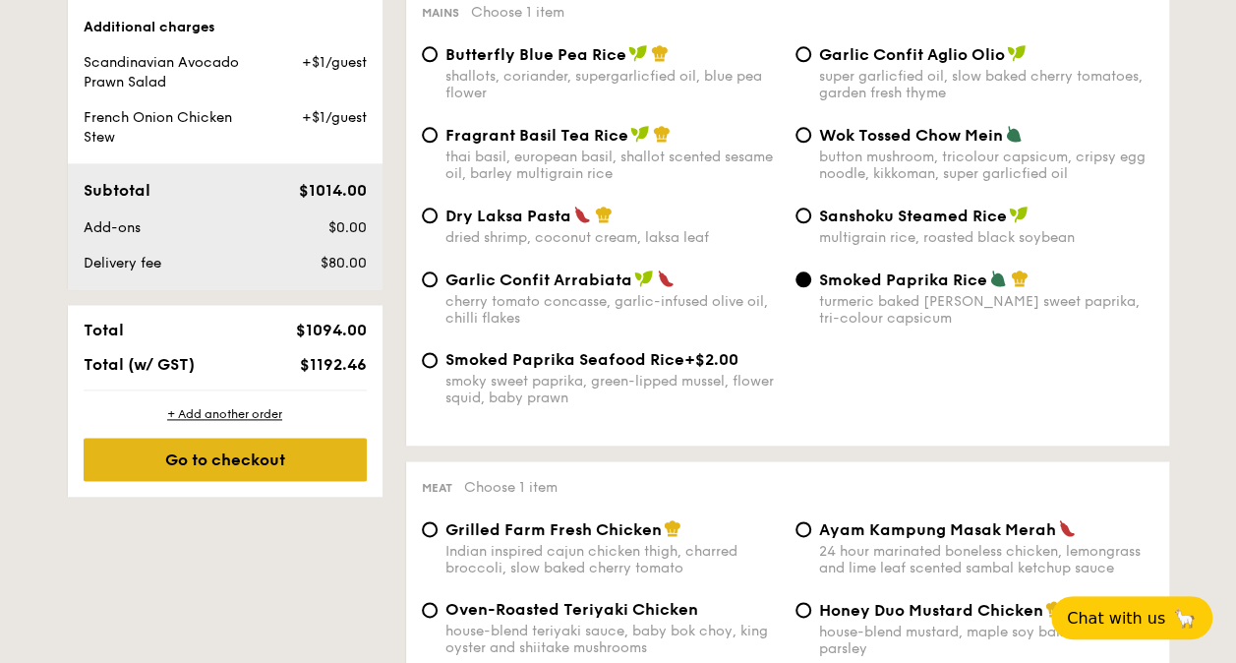
click at [234, 464] on div "Go to checkout" at bounding box center [225, 459] width 283 height 43
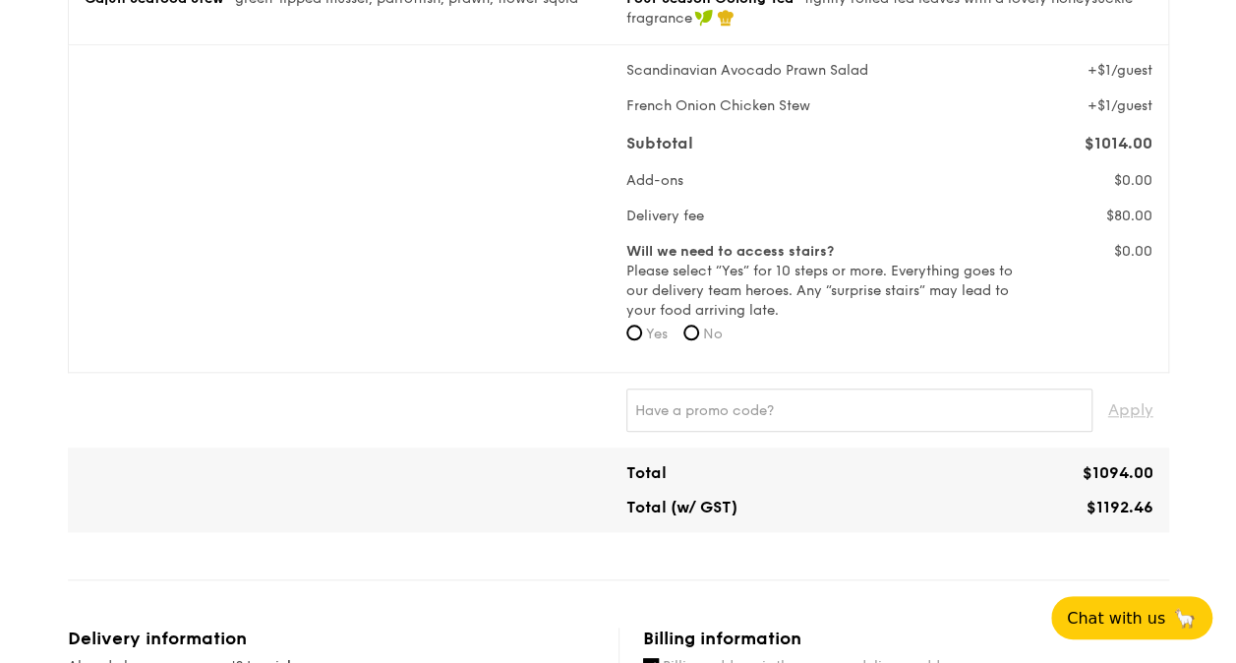
scroll to position [787, 0]
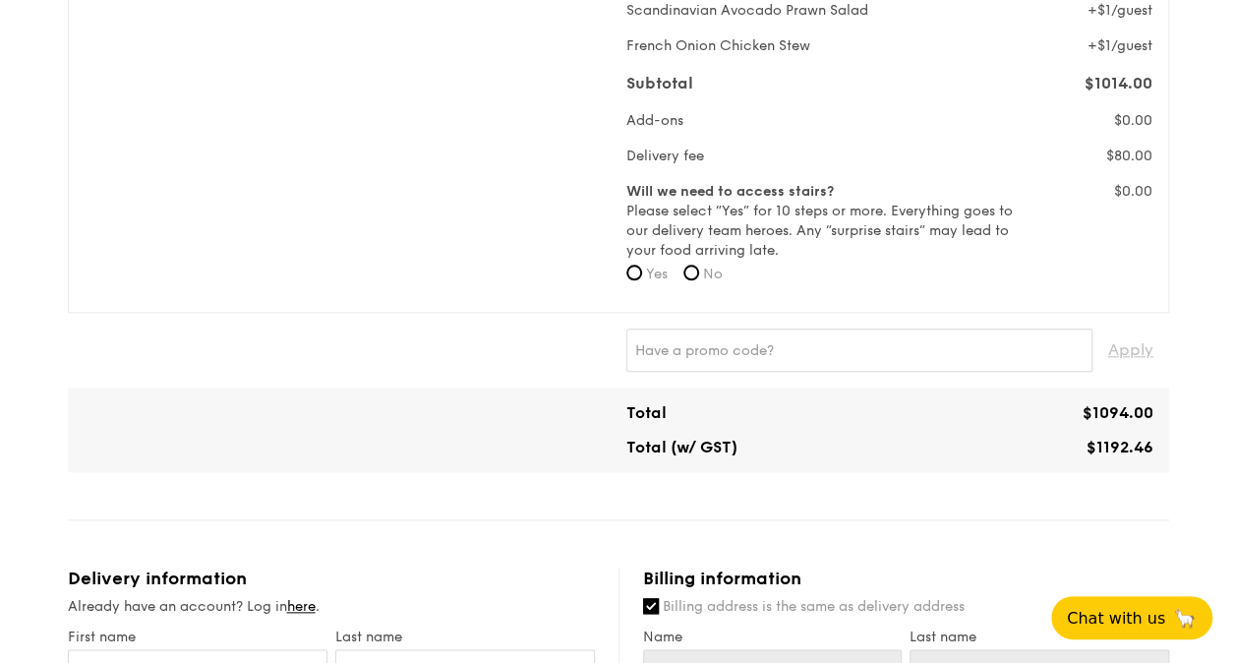
drag, startPoint x: 1086, startPoint y: 443, endPoint x: 1165, endPoint y: 451, distance: 79.1
click at [1165, 451] on div "Total $1094.00 Total (w/ GST) $1192.46" at bounding box center [619, 430] width 1102 height 85
copy span "$1192.46"
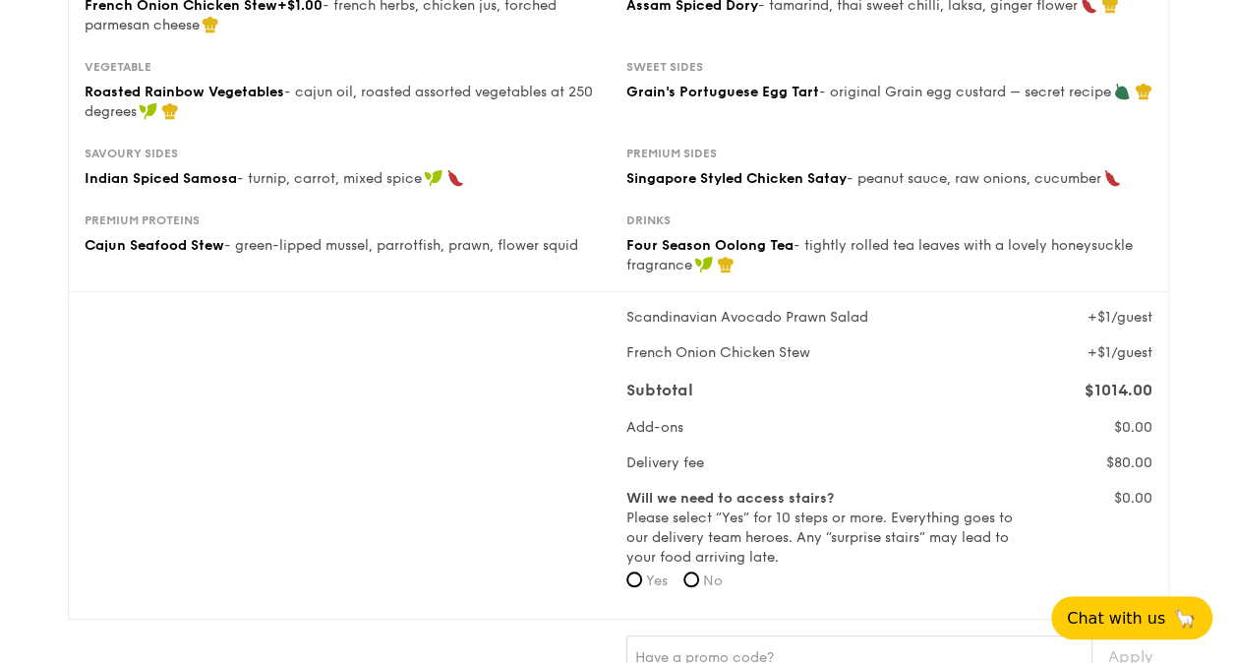
scroll to position [197, 0]
